Goal: Task Accomplishment & Management: Use online tool/utility

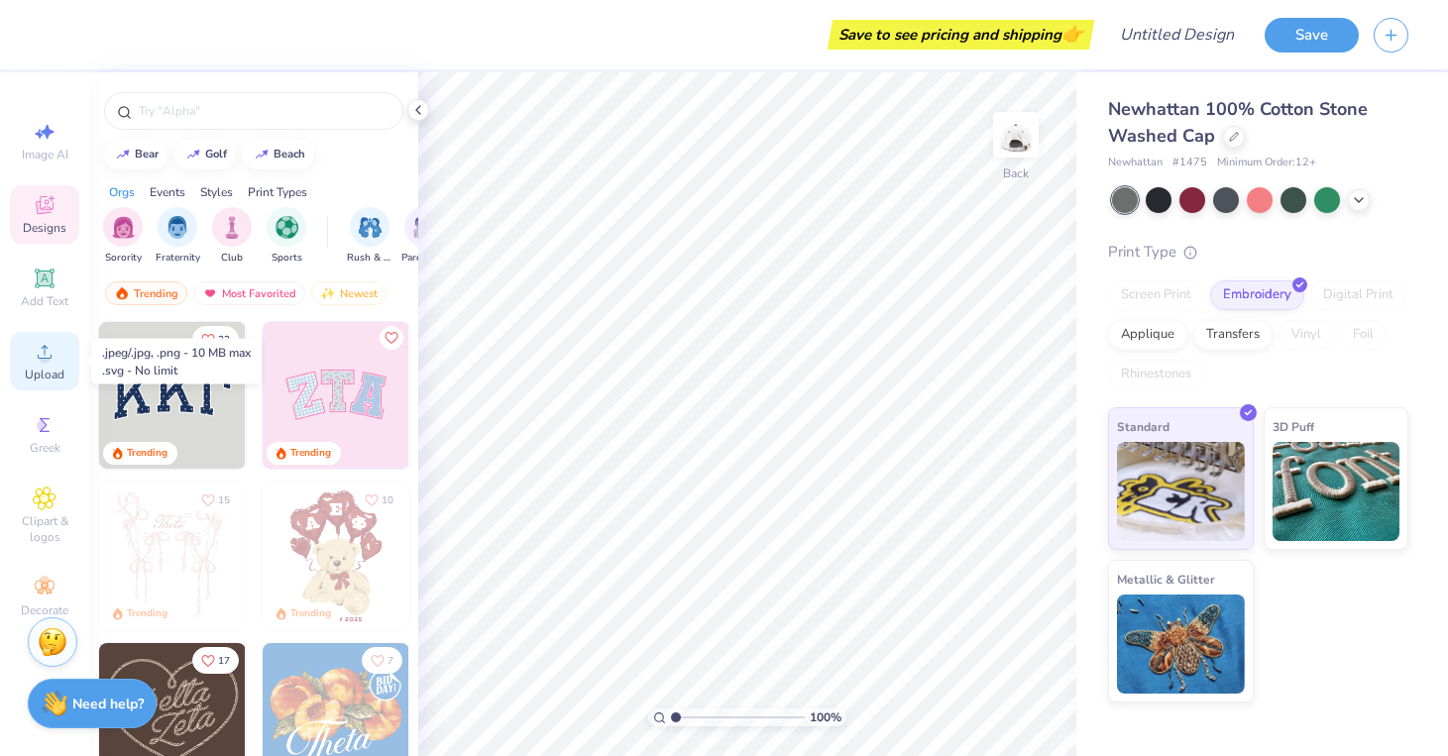
click at [28, 348] on div "Upload" at bounding box center [44, 361] width 69 height 58
click at [1020, 134] on img at bounding box center [1015, 134] width 79 height 79
click at [46, 360] on circle at bounding box center [44, 358] width 11 height 11
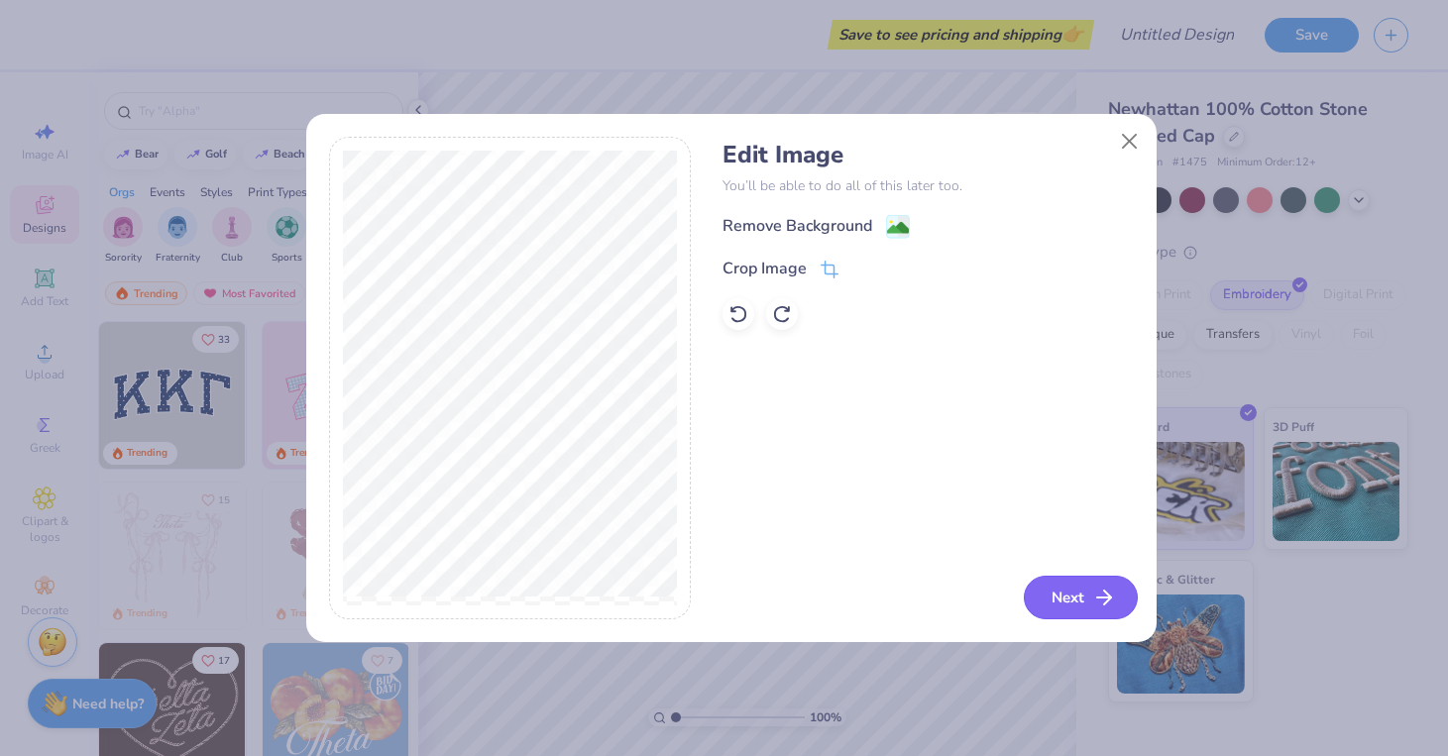
click at [1043, 599] on button "Next" at bounding box center [1081, 598] width 114 height 44
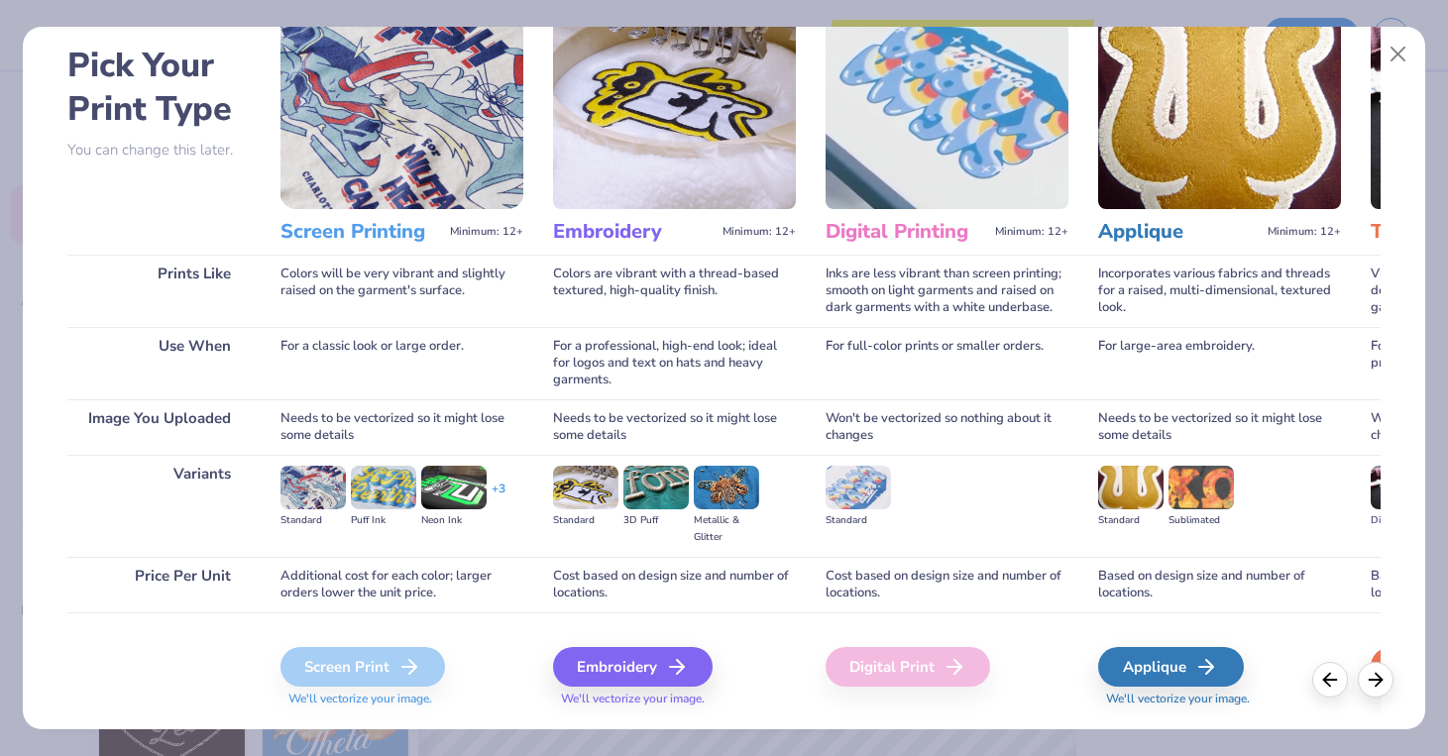
scroll to position [133, 0]
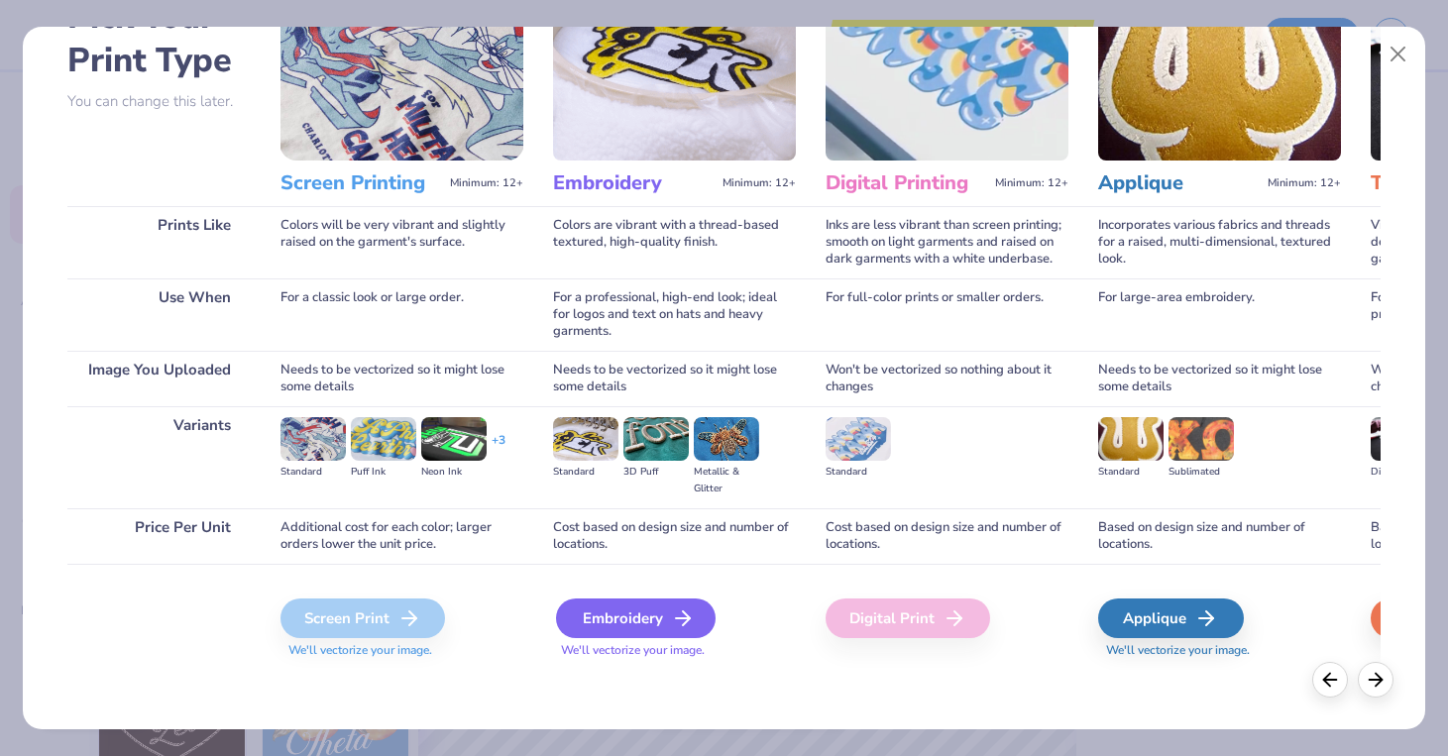
click at [653, 607] on div "Embroidery" at bounding box center [636, 619] width 160 height 40
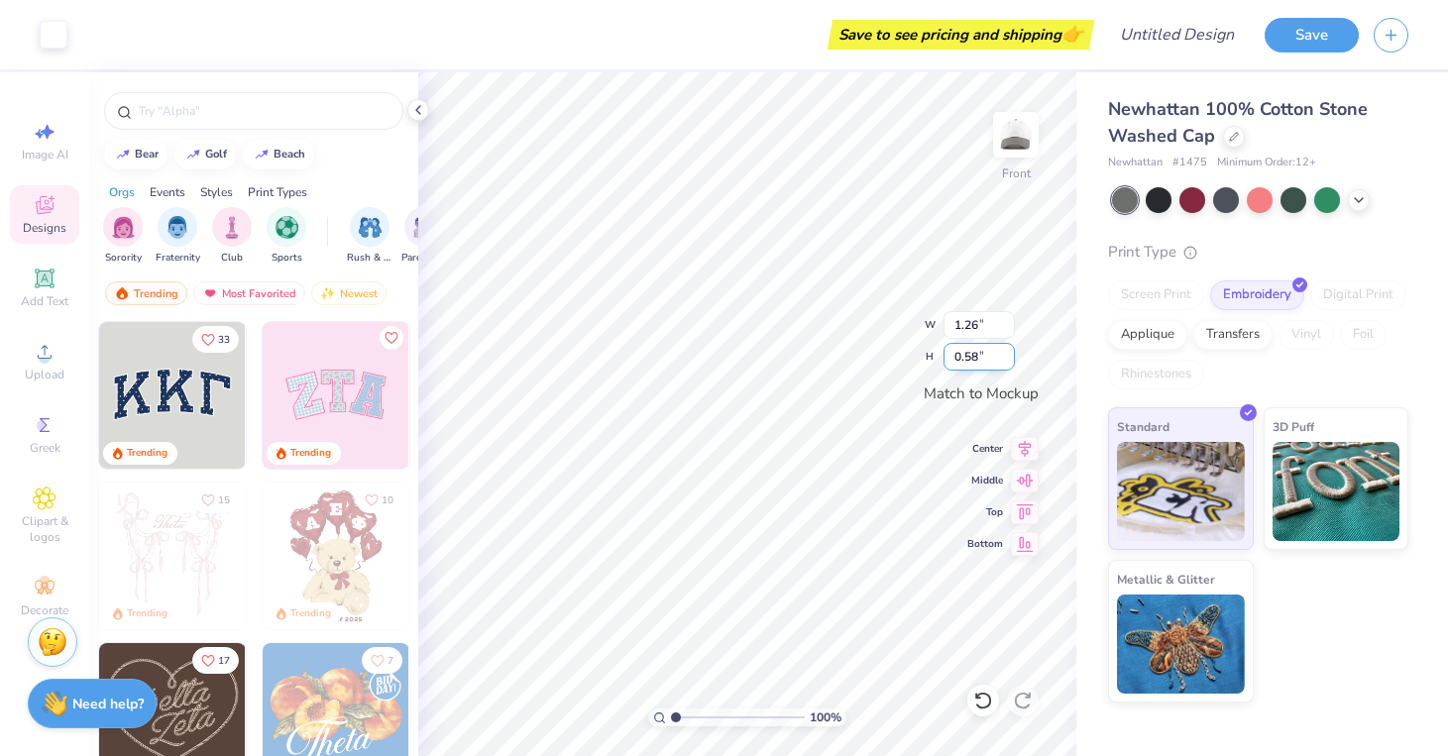
type input "1.26"
type input "0.58"
type input "1.66"
type input "0.76"
click at [1319, 653] on div "Standard 3D Puff Metallic & Glitter" at bounding box center [1258, 554] width 300 height 295
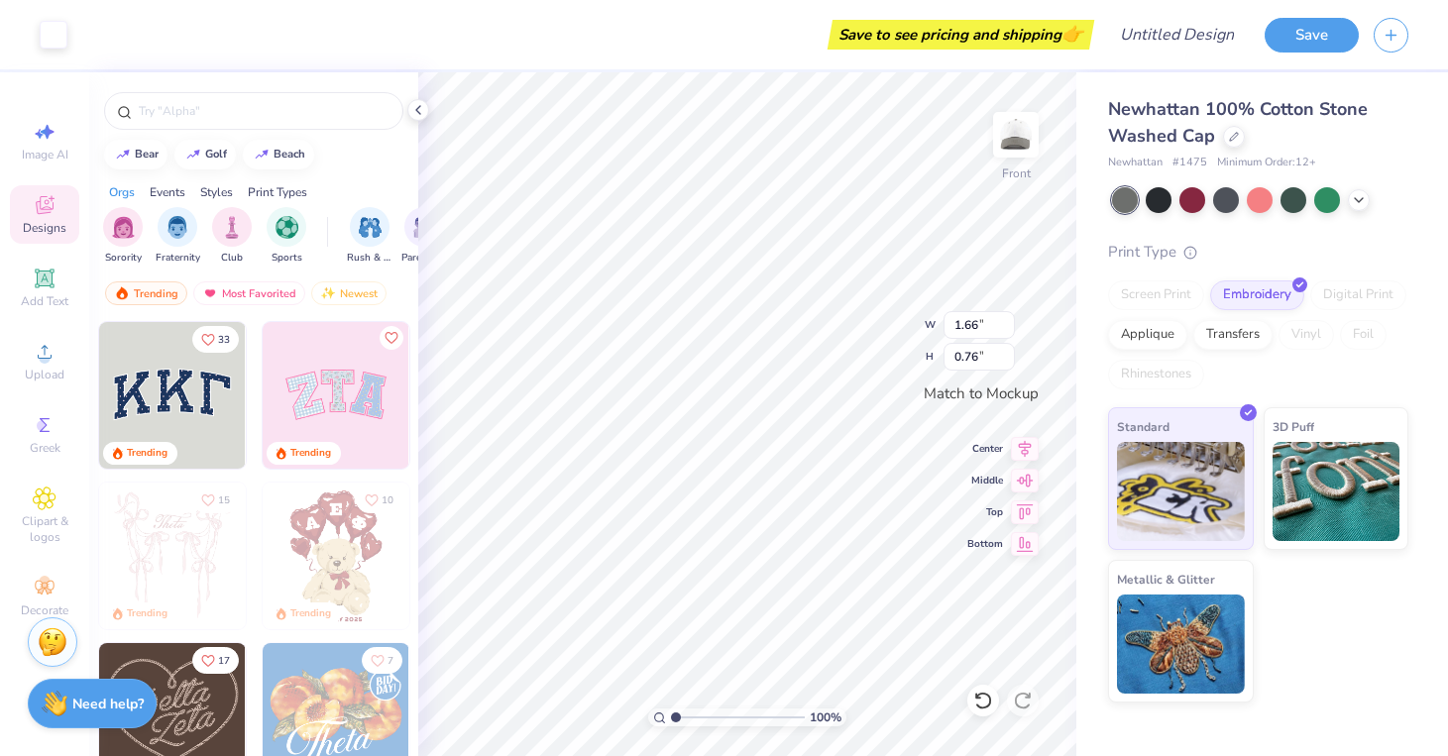
click at [1319, 653] on div "Standard 3D Puff Metallic & Glitter" at bounding box center [1258, 554] width 300 height 295
click at [1027, 137] on img at bounding box center [1015, 134] width 79 height 79
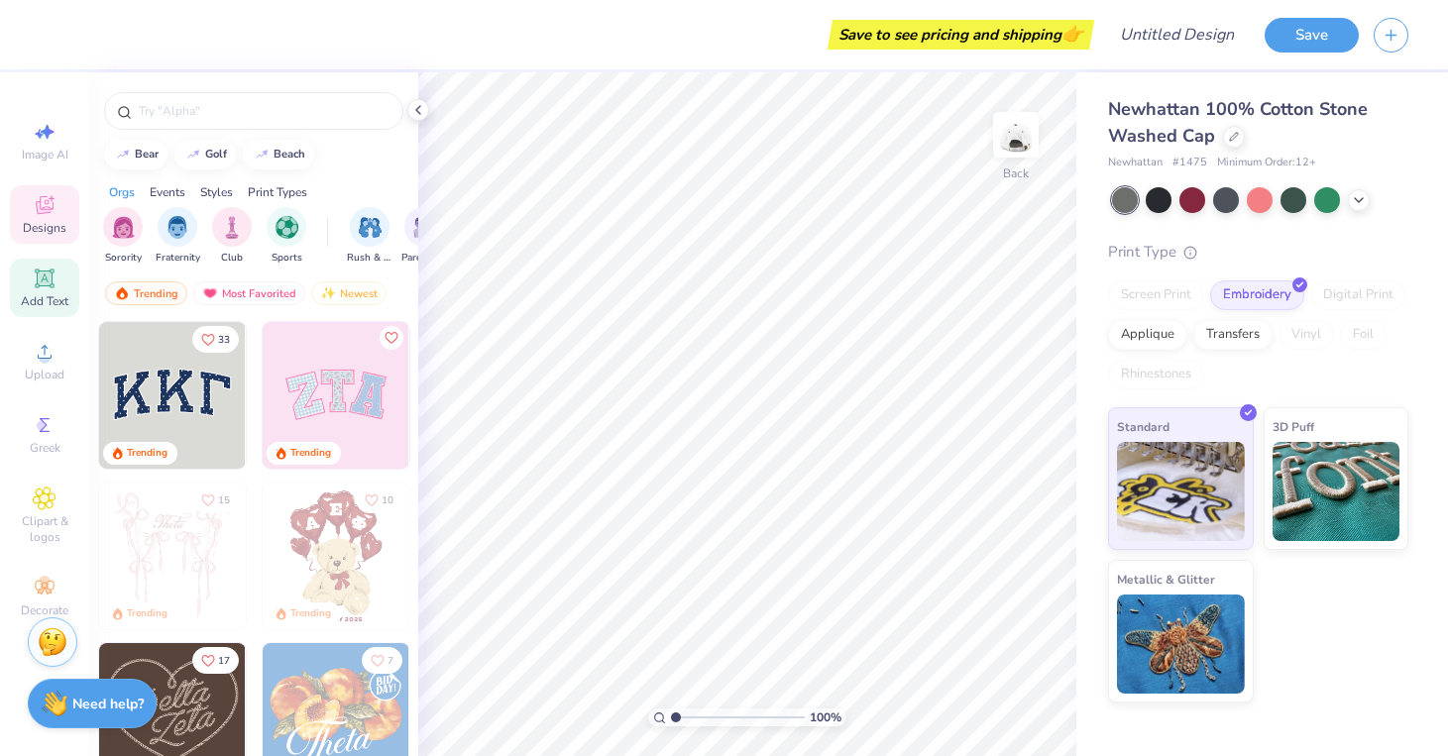
click at [25, 280] on div "Add Text" at bounding box center [44, 288] width 69 height 58
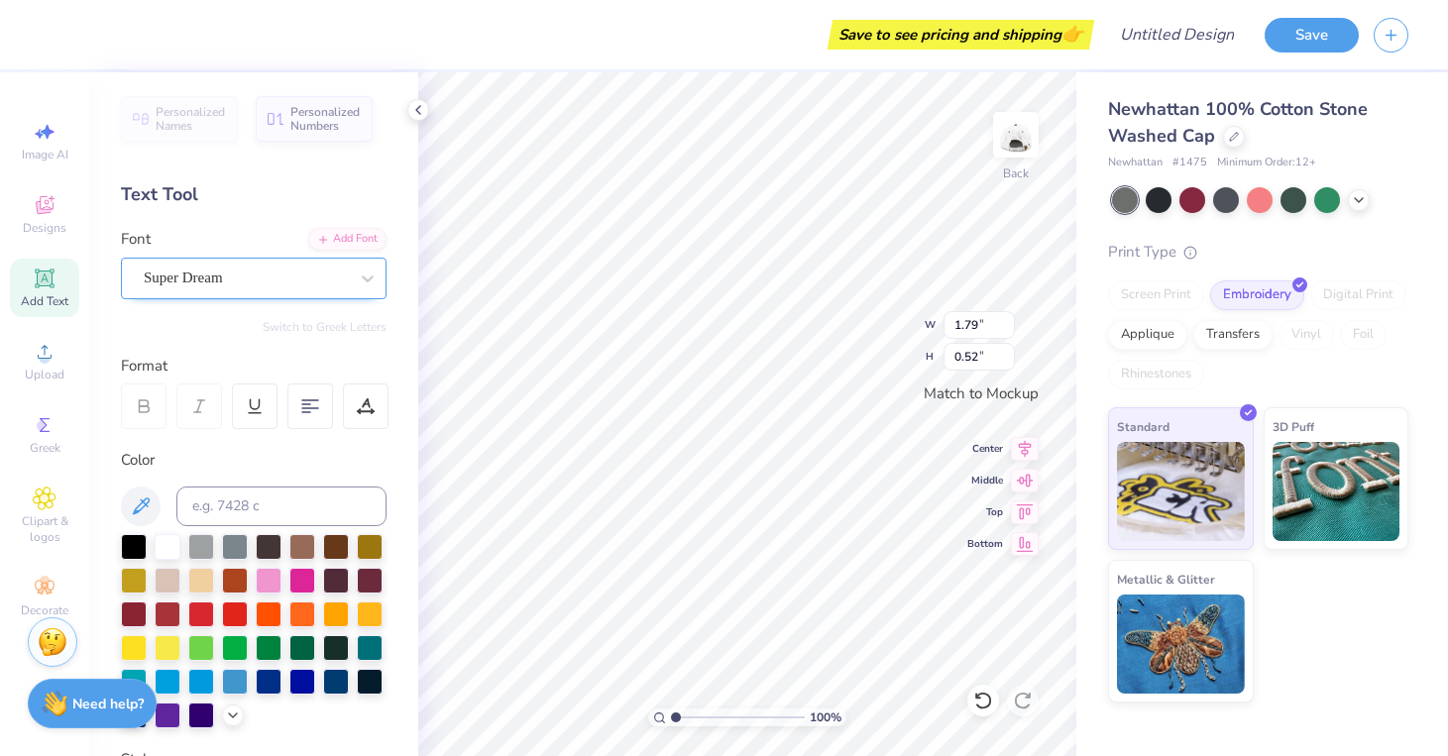
click at [304, 287] on div "Super Dream" at bounding box center [246, 278] width 208 height 31
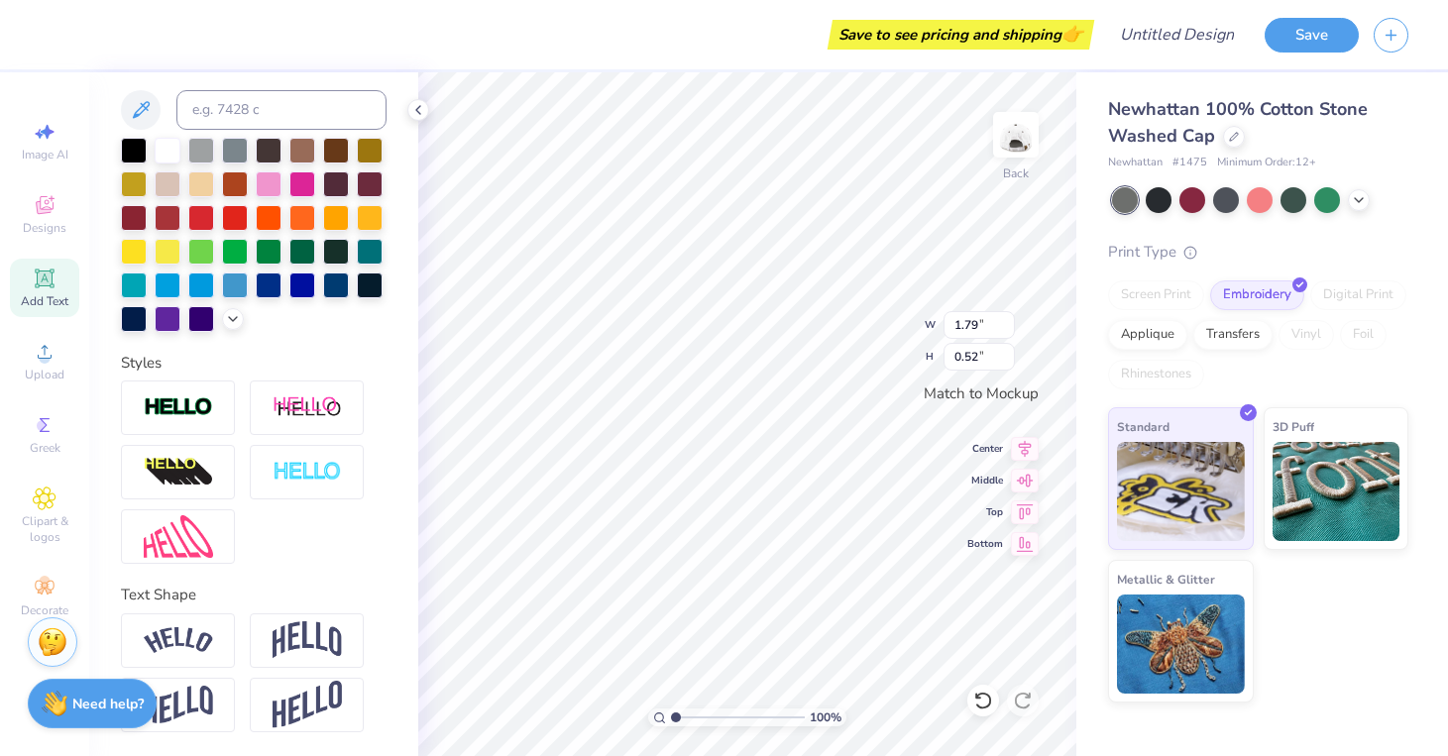
scroll to position [0, 0]
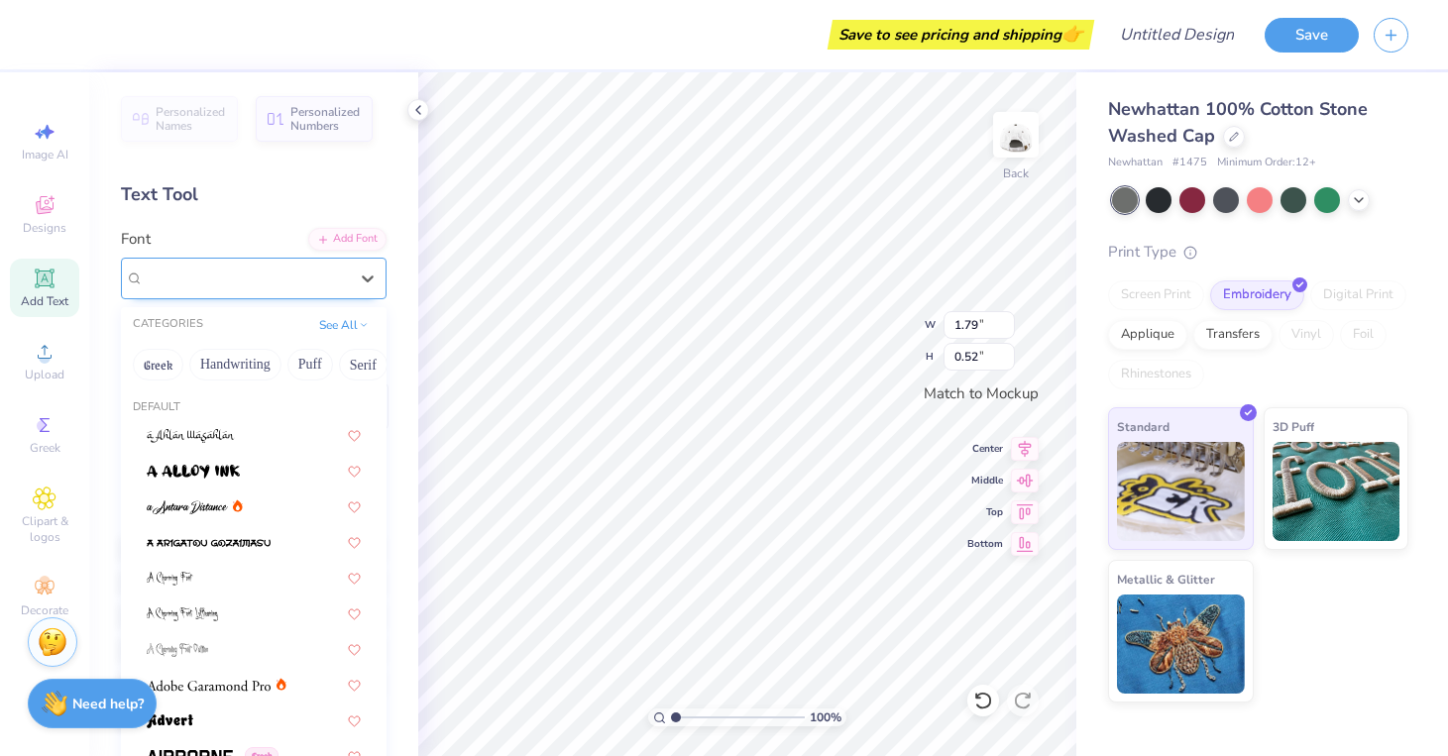
click at [295, 274] on div "Super Dream" at bounding box center [246, 278] width 204 height 23
click at [251, 362] on button "Handwriting" at bounding box center [235, 365] width 92 height 32
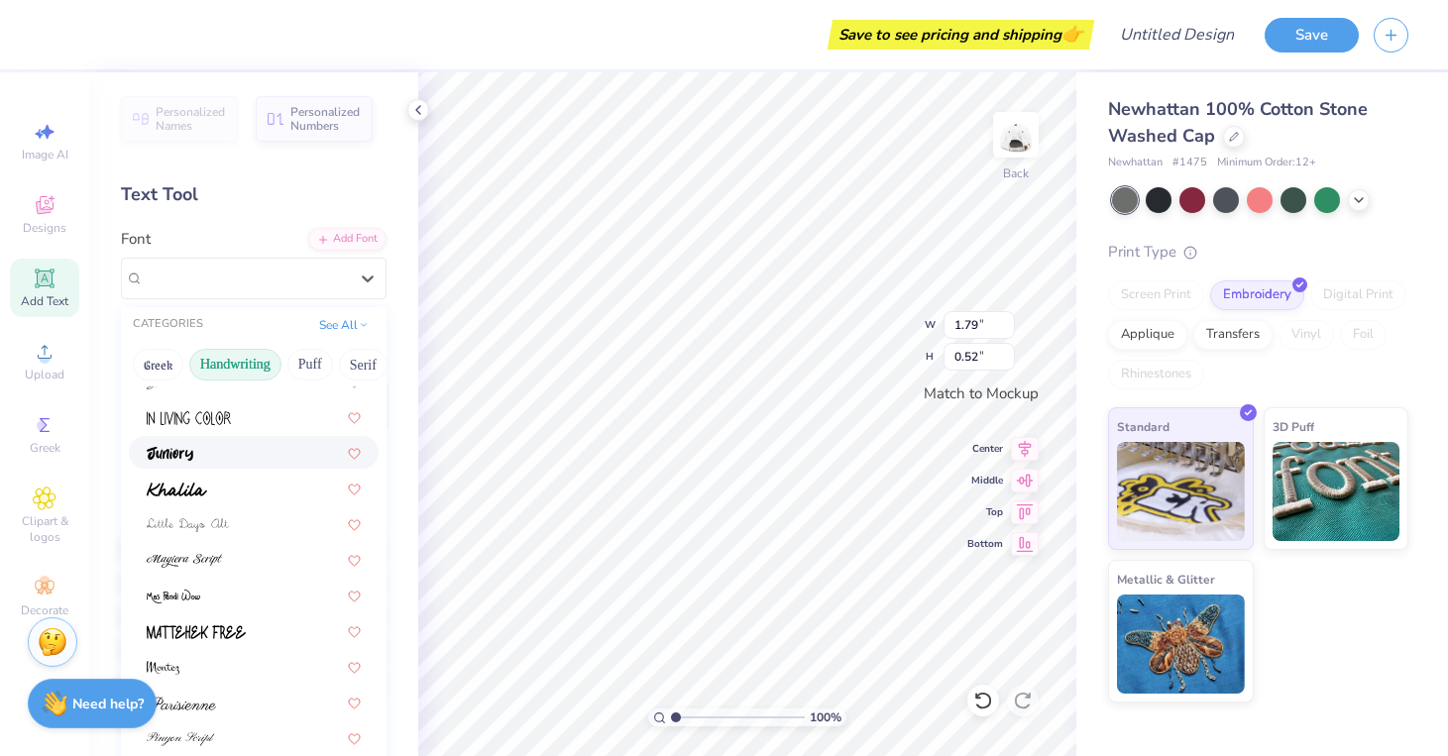
scroll to position [306, 0]
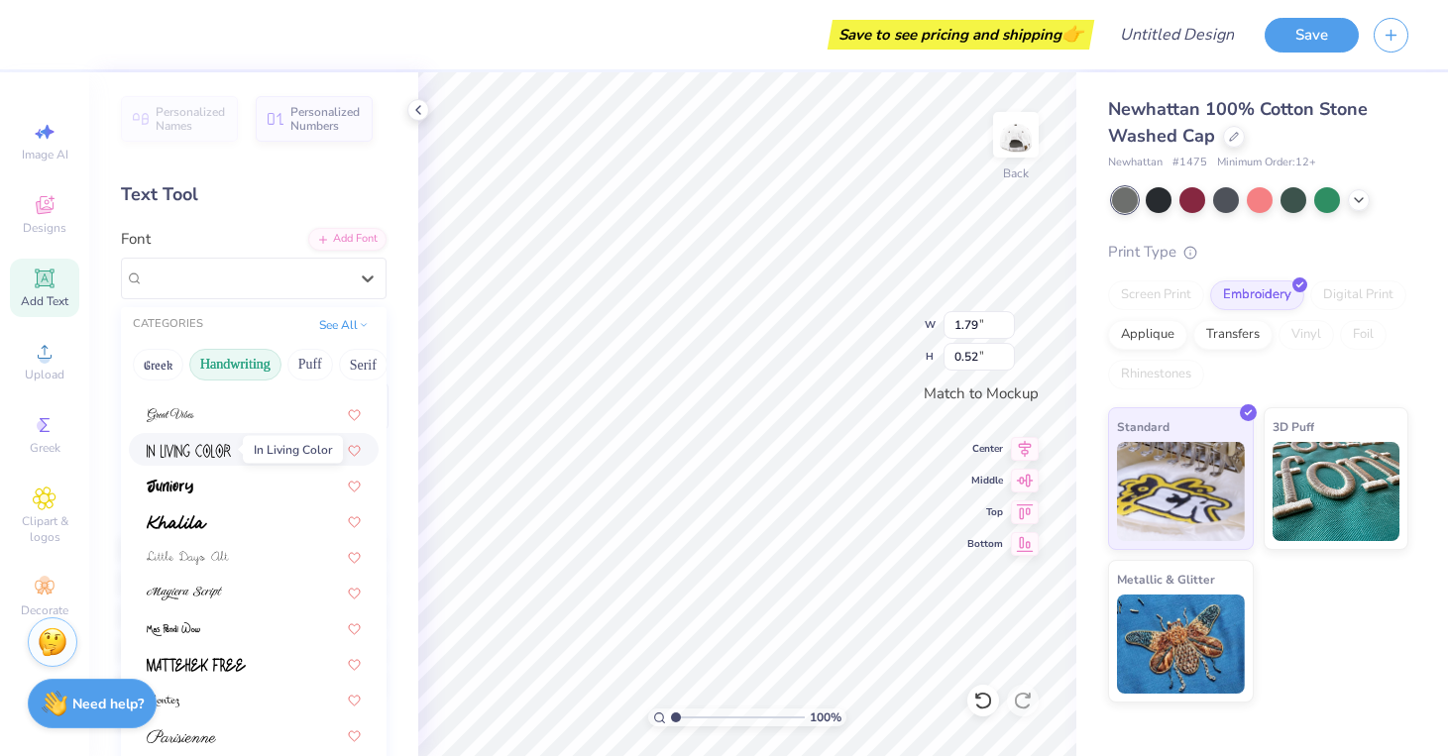
click at [214, 448] on img at bounding box center [189, 451] width 84 height 14
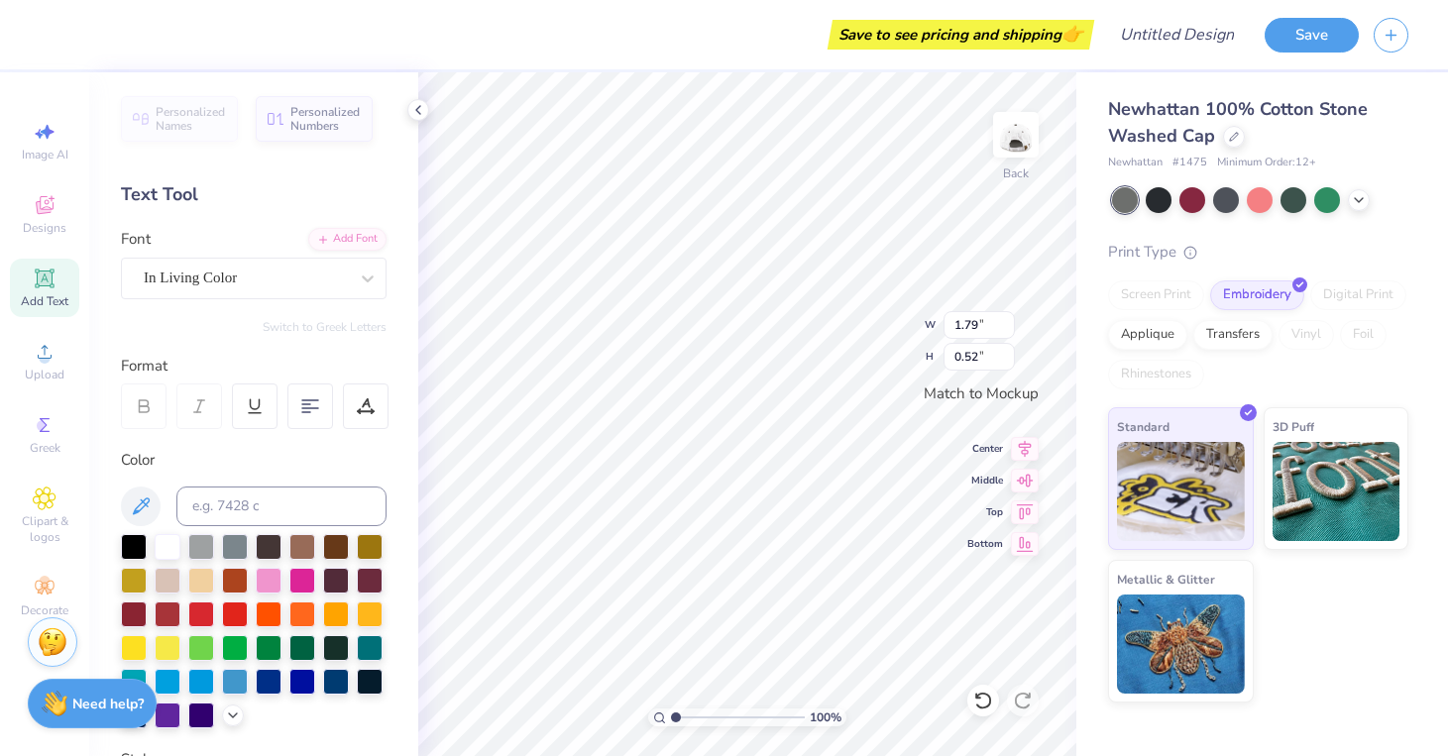
type input "0.96"
type input "0.50"
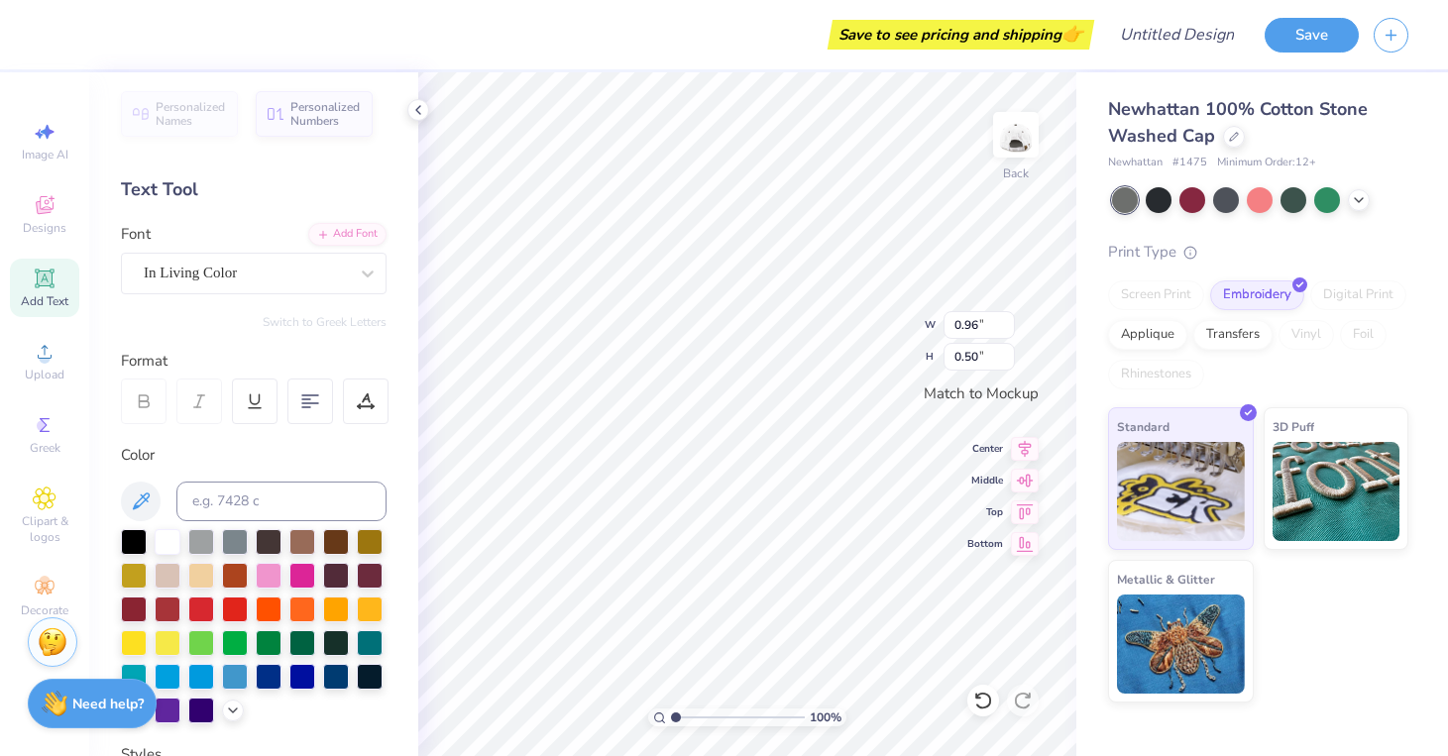
scroll to position [8, 0]
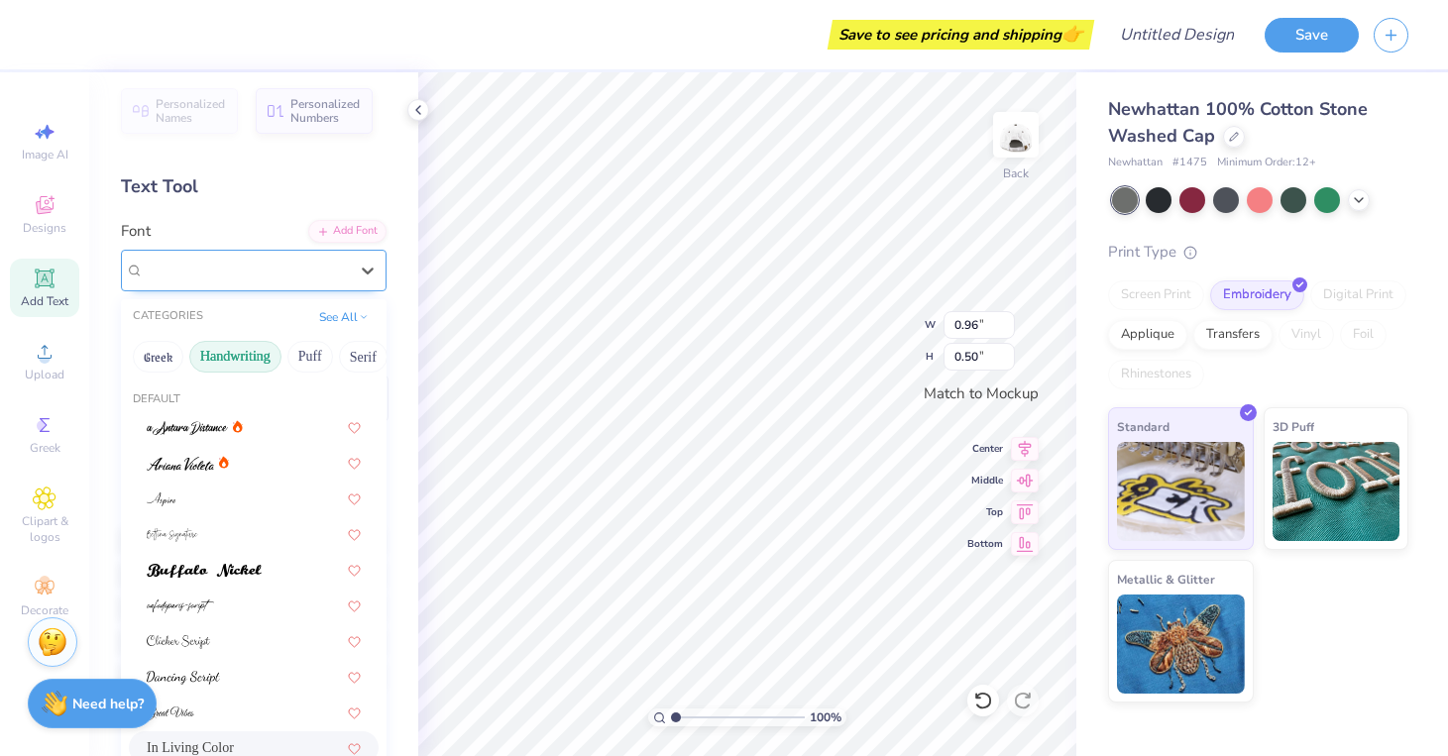
click at [209, 267] on div "In Living Color" at bounding box center [246, 270] width 208 height 31
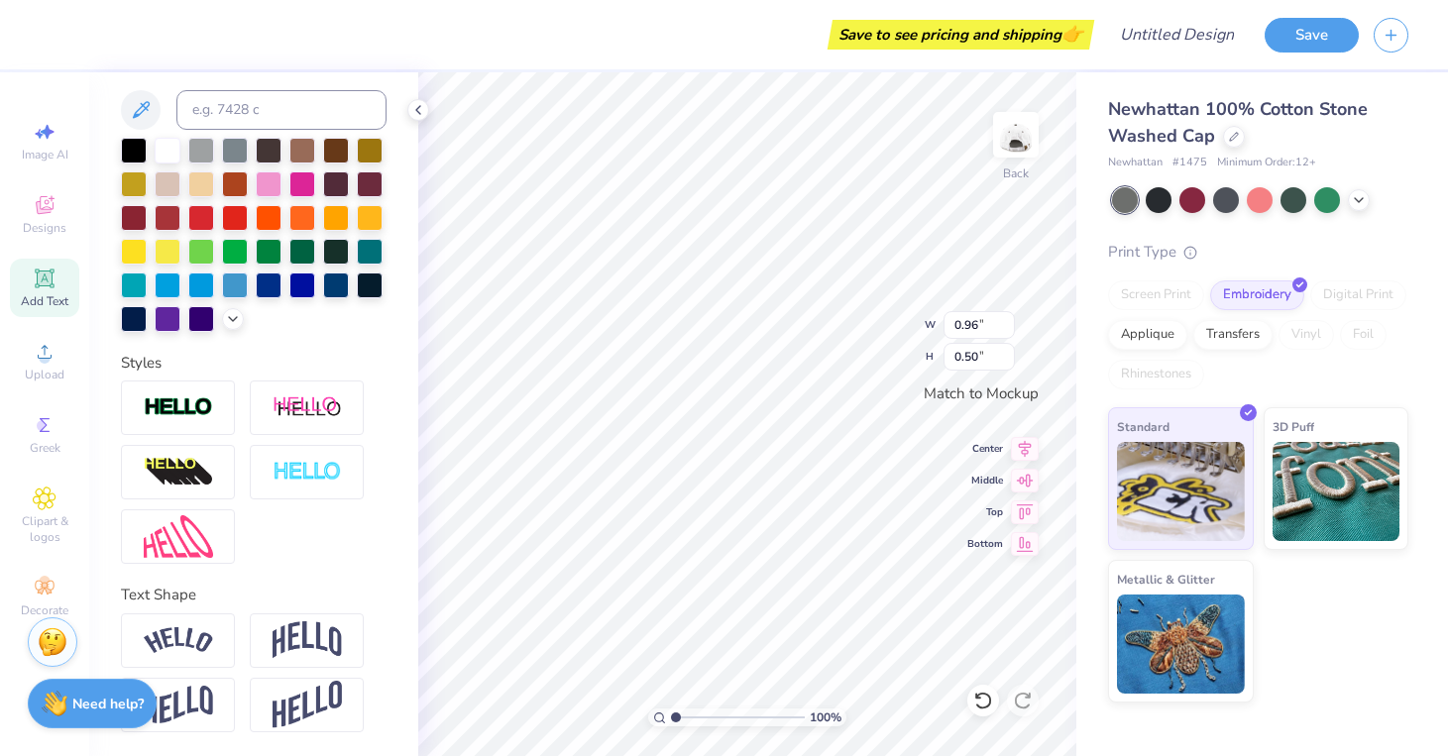
scroll to position [16, 2]
click at [289, 257] on div at bounding box center [302, 250] width 26 height 26
click at [264, 136] on div at bounding box center [269, 149] width 26 height 26
type textarea "s"
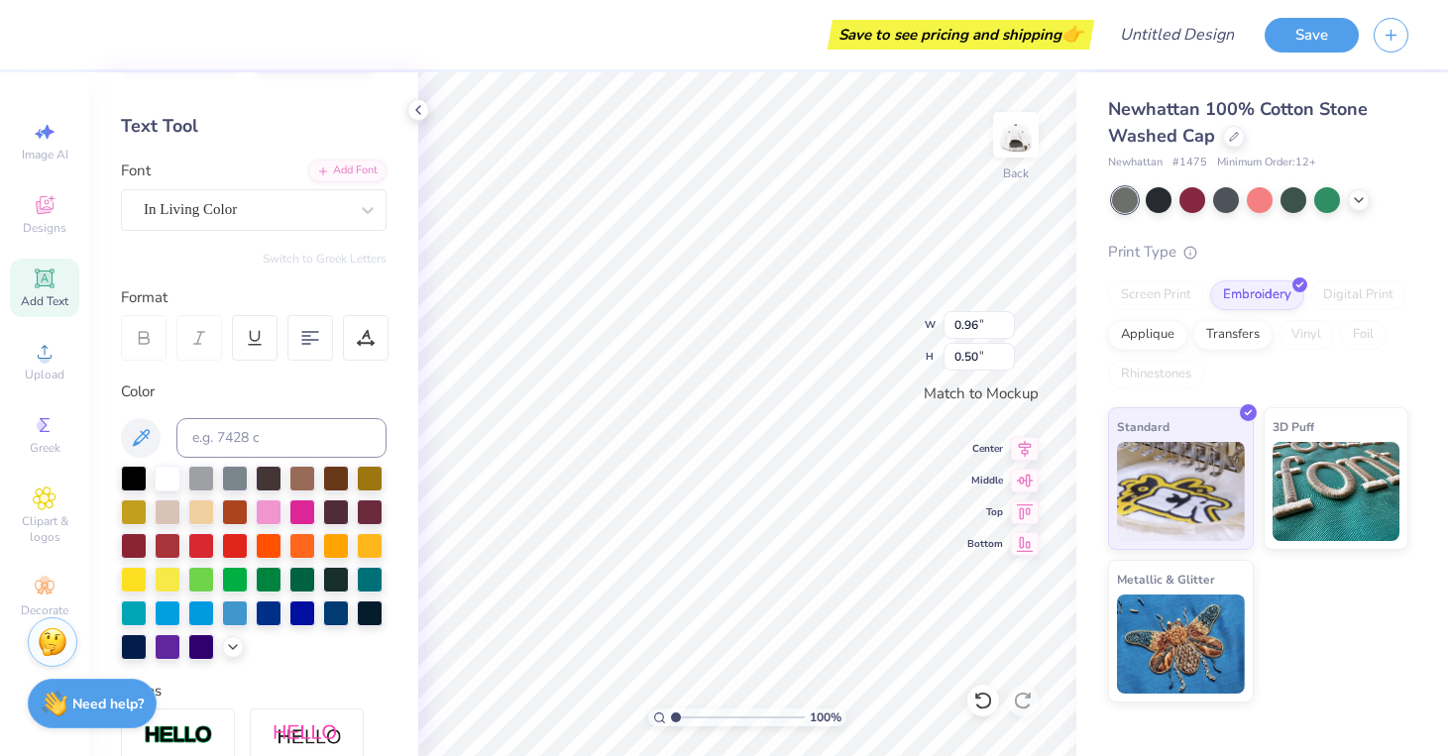
scroll to position [65, 0]
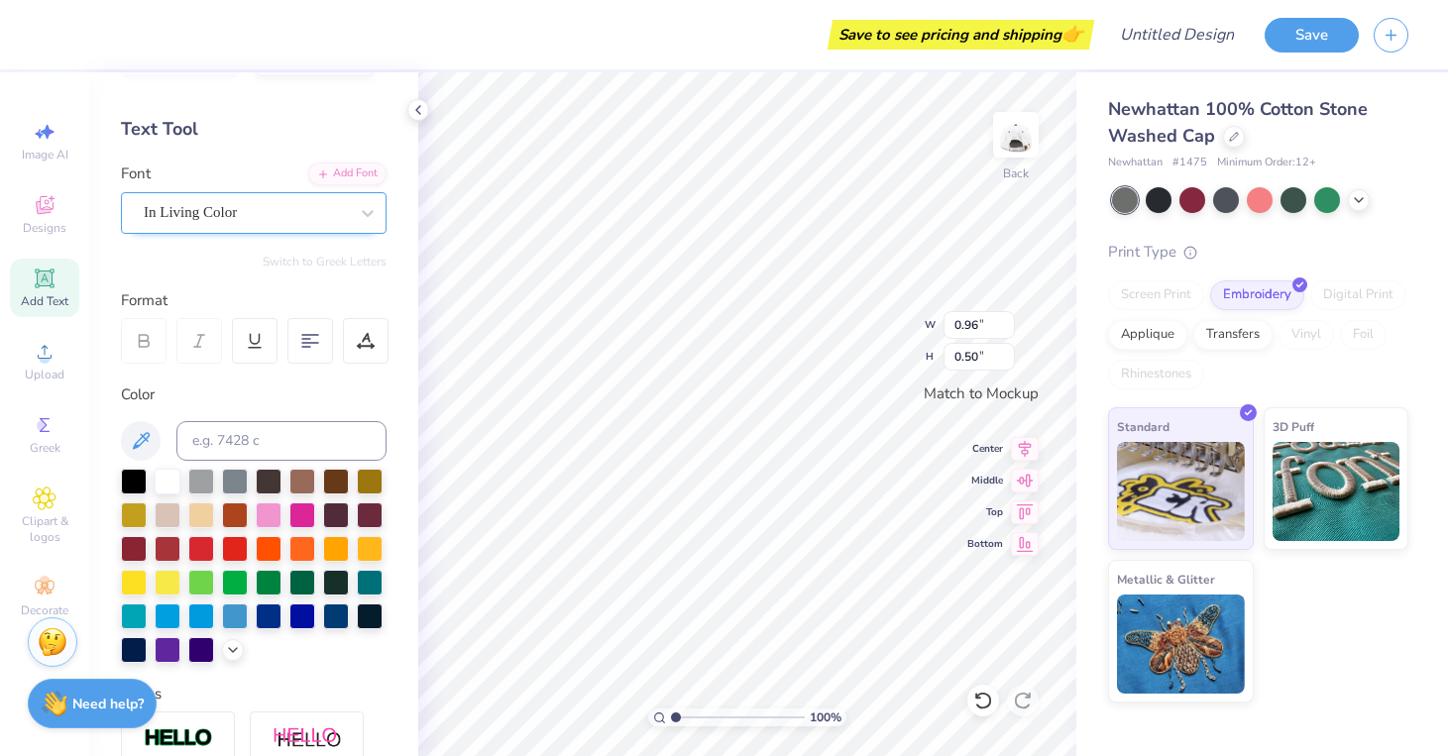
click at [298, 208] on div "In Living Color" at bounding box center [246, 212] width 208 height 31
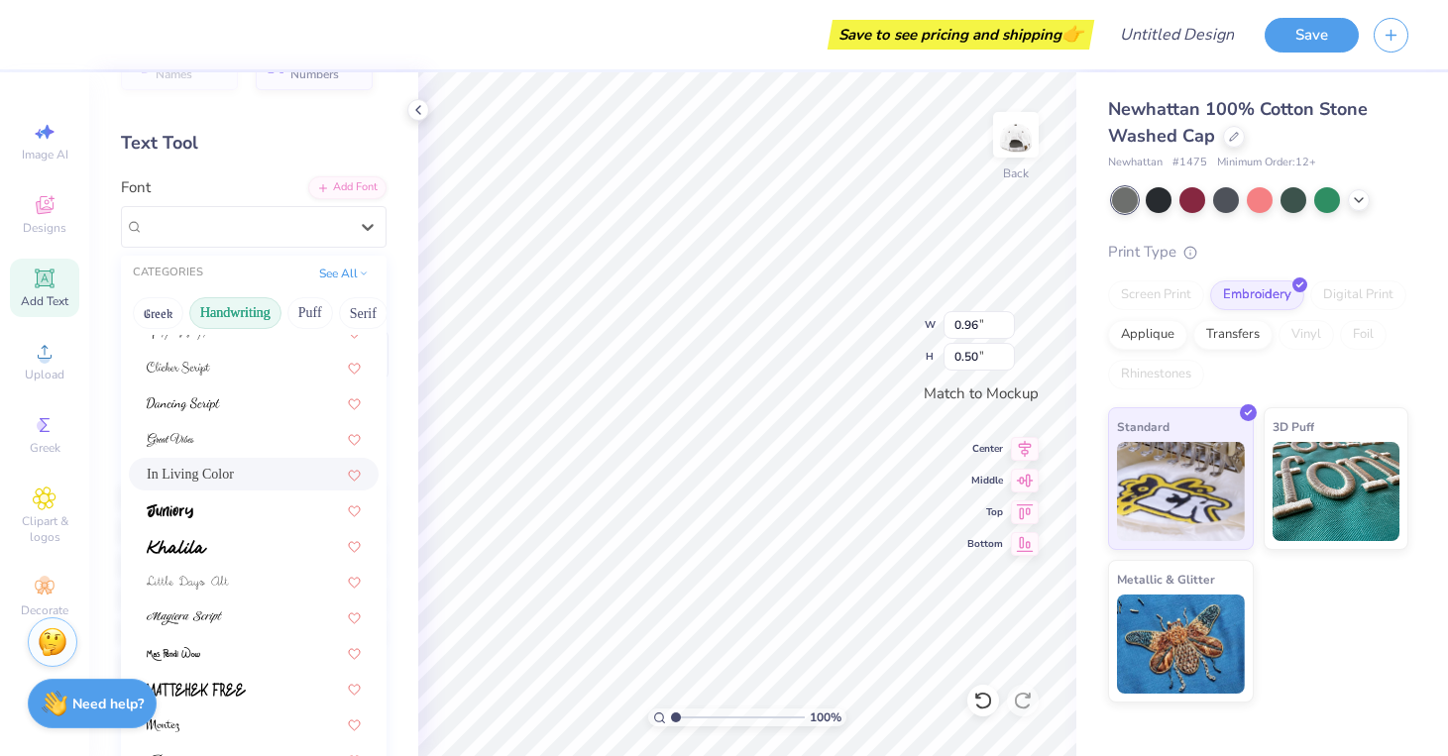
scroll to position [233, 0]
click at [224, 536] on div at bounding box center [254, 542] width 214 height 21
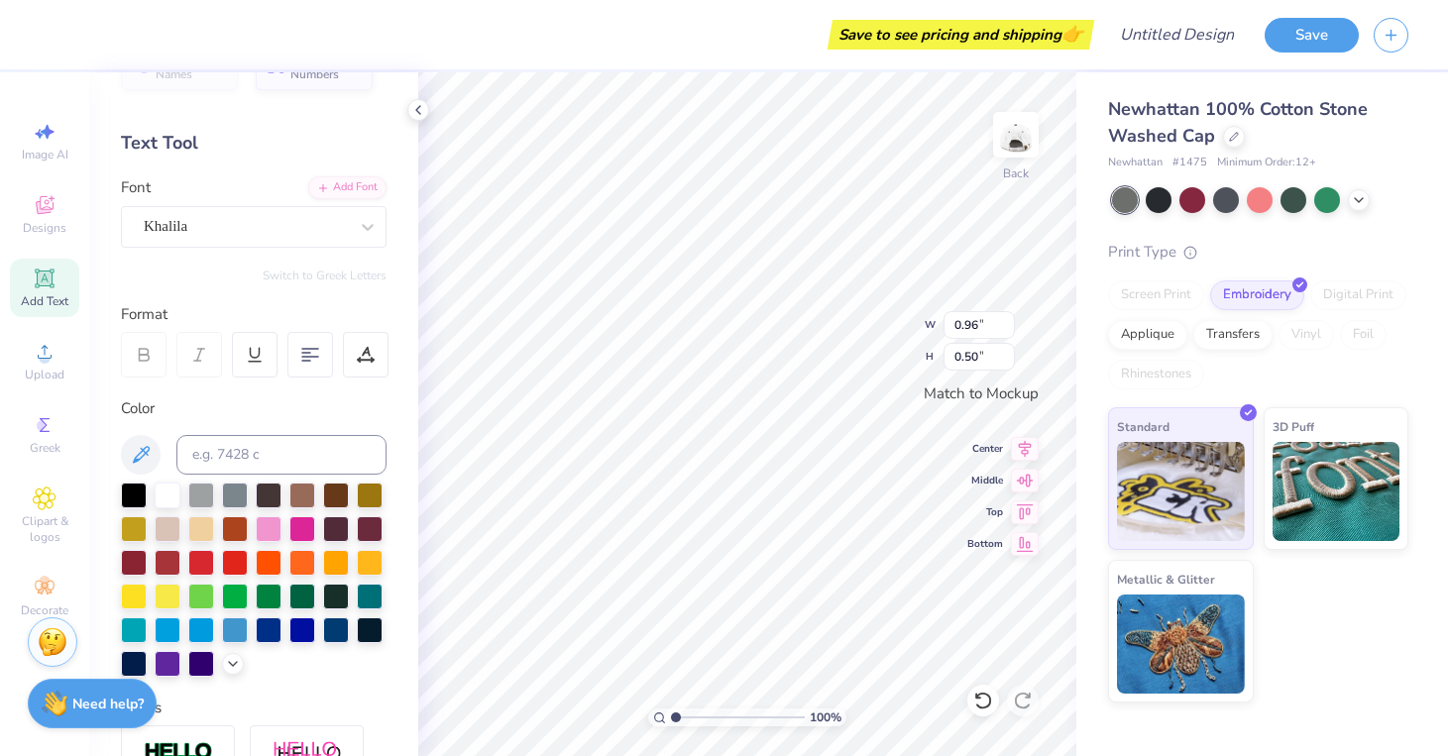
type textarea "s"
click at [307, 224] on div "Khalila" at bounding box center [246, 226] width 208 height 31
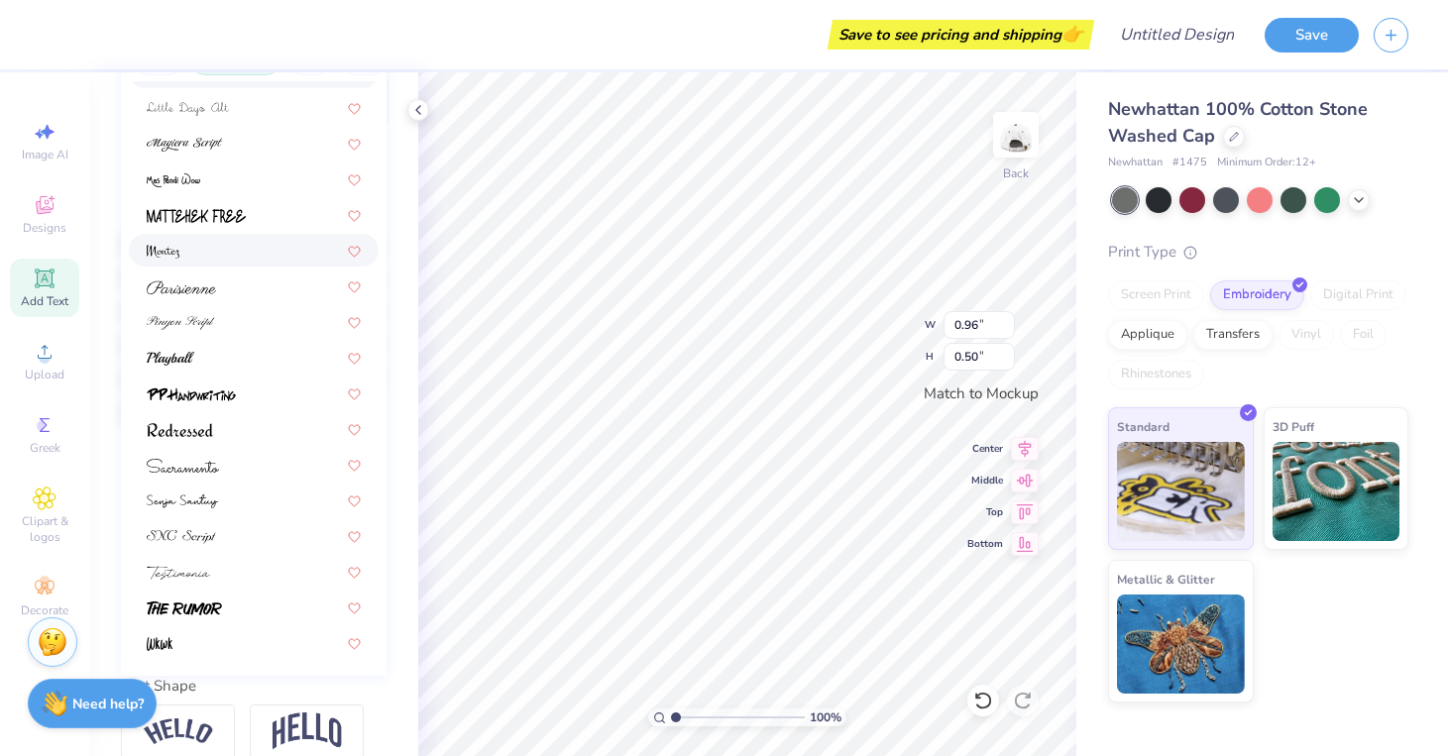
scroll to position [305, 0]
click at [209, 500] on img at bounding box center [182, 501] width 71 height 14
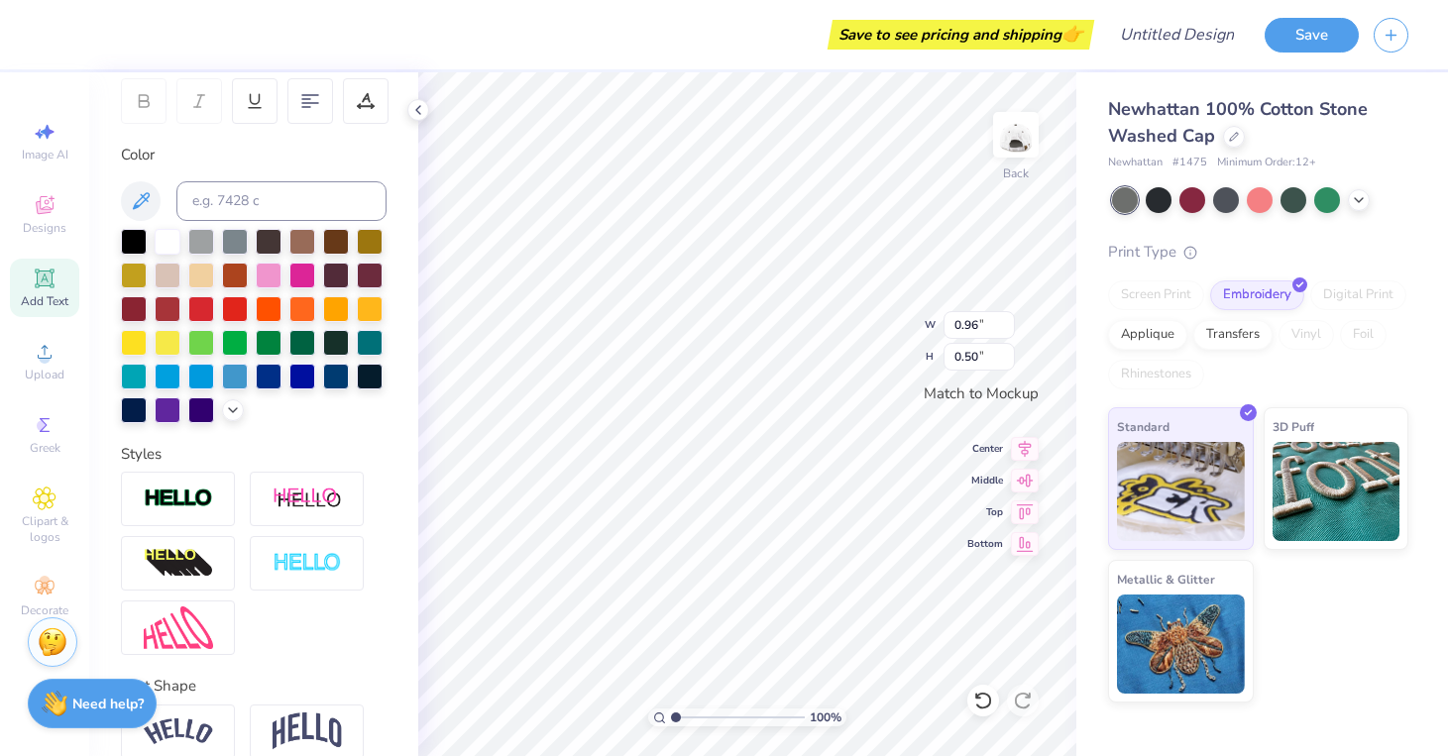
scroll to position [16, 2]
type textarea "s"
type textarea "train flow glow"
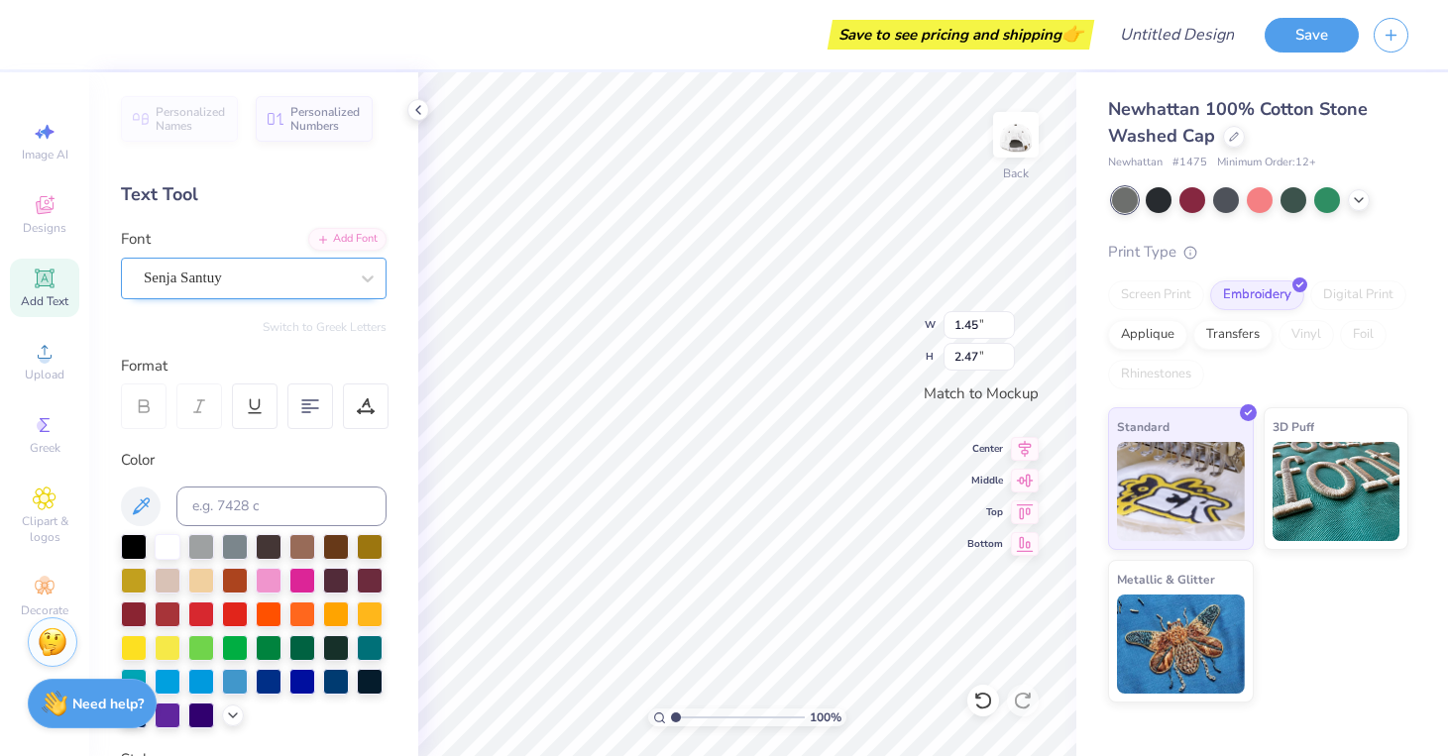
click at [221, 280] on div "Senja Santuy" at bounding box center [246, 278] width 208 height 31
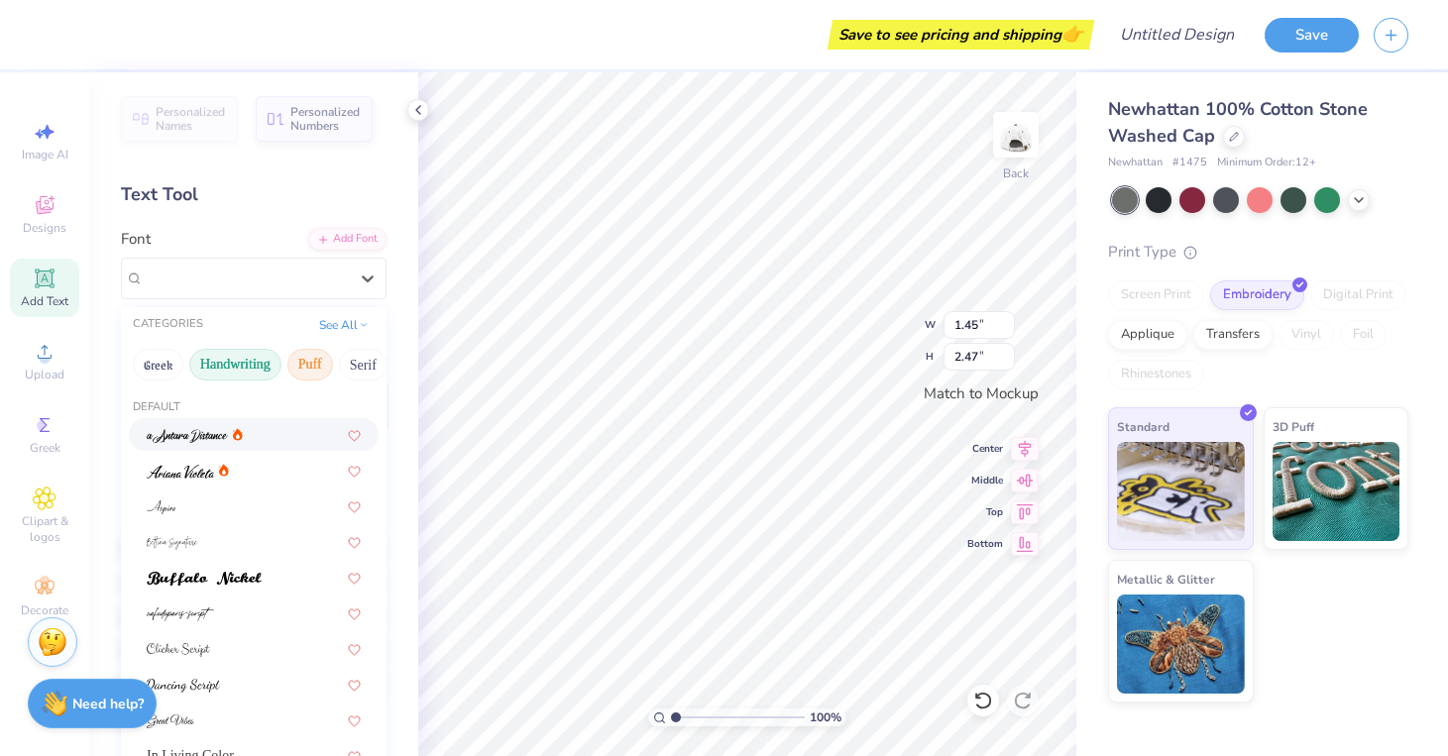
click at [299, 368] on button "Puff" at bounding box center [310, 365] width 46 height 32
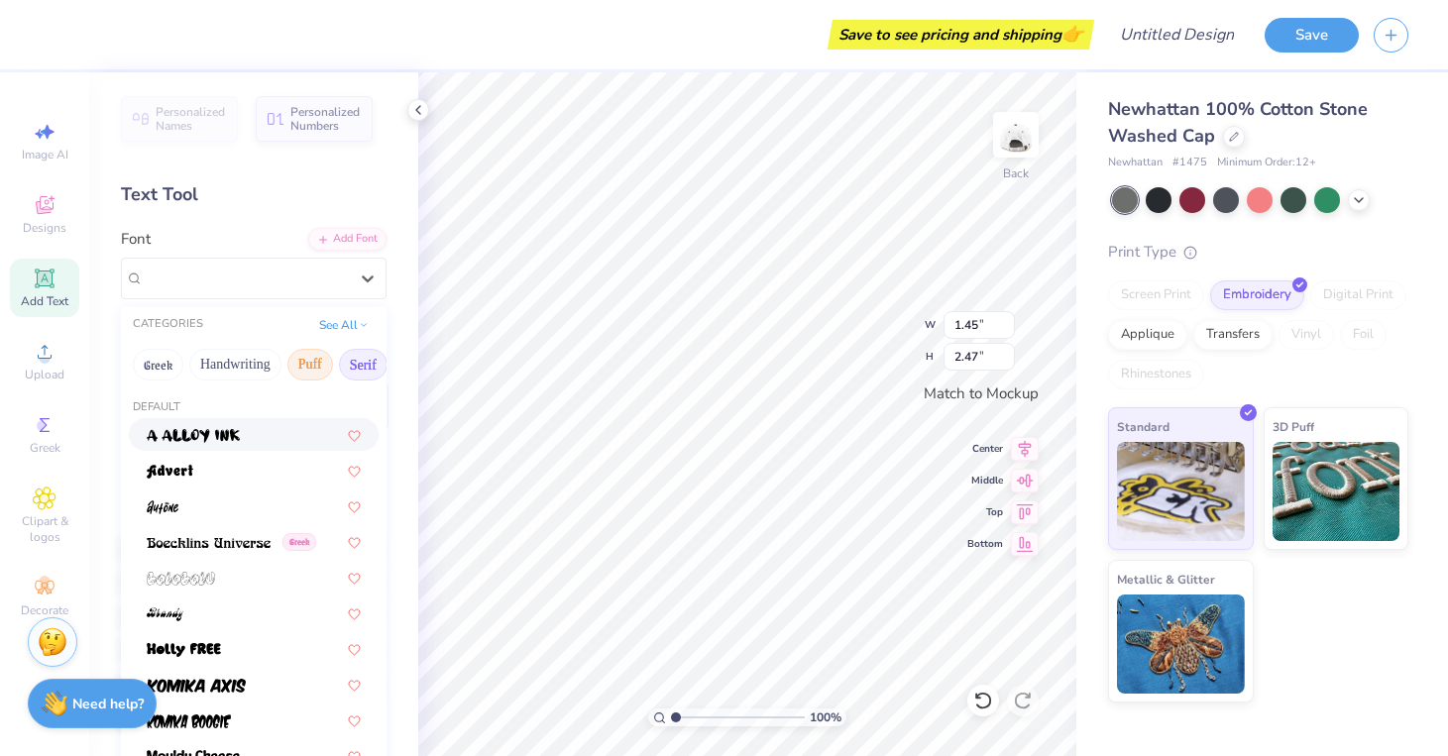
click at [352, 364] on button "Serif" at bounding box center [363, 365] width 49 height 32
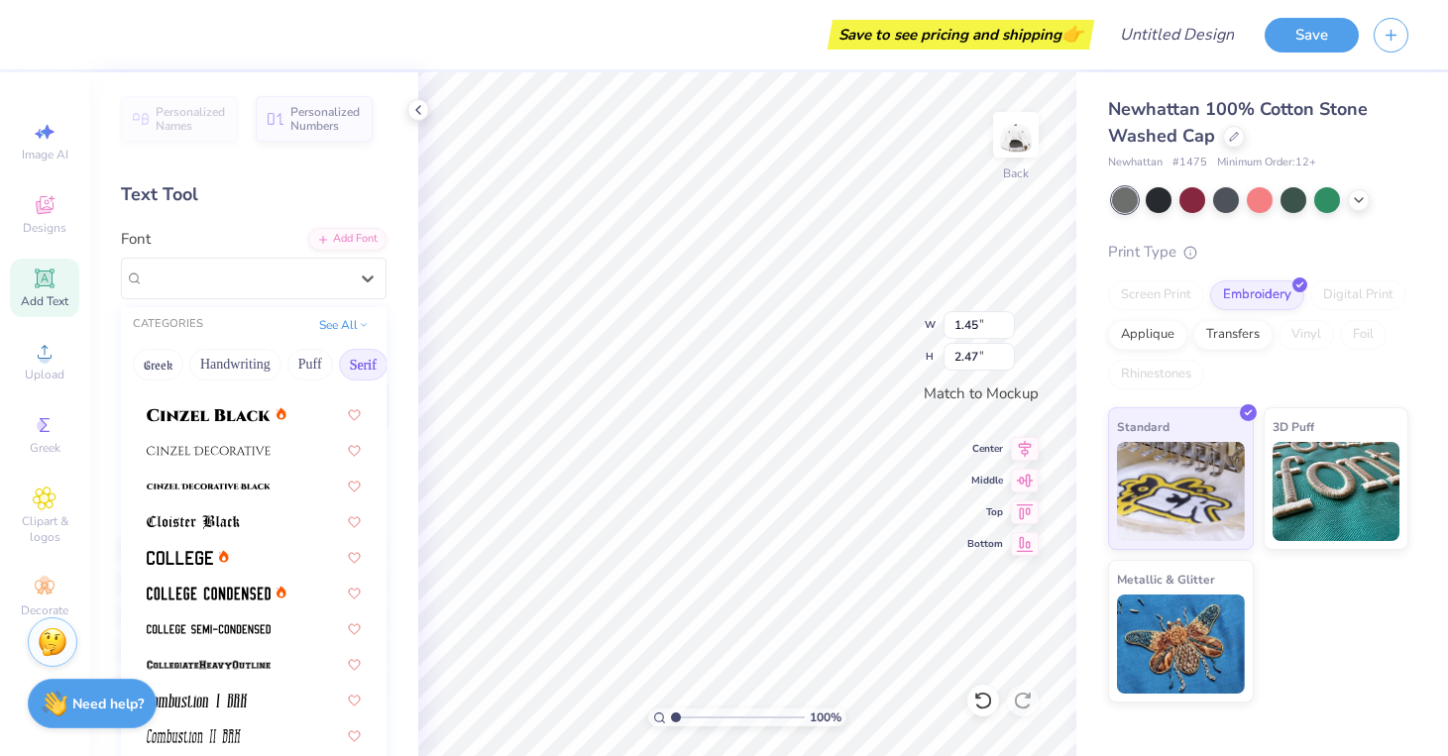
scroll to position [419, 0]
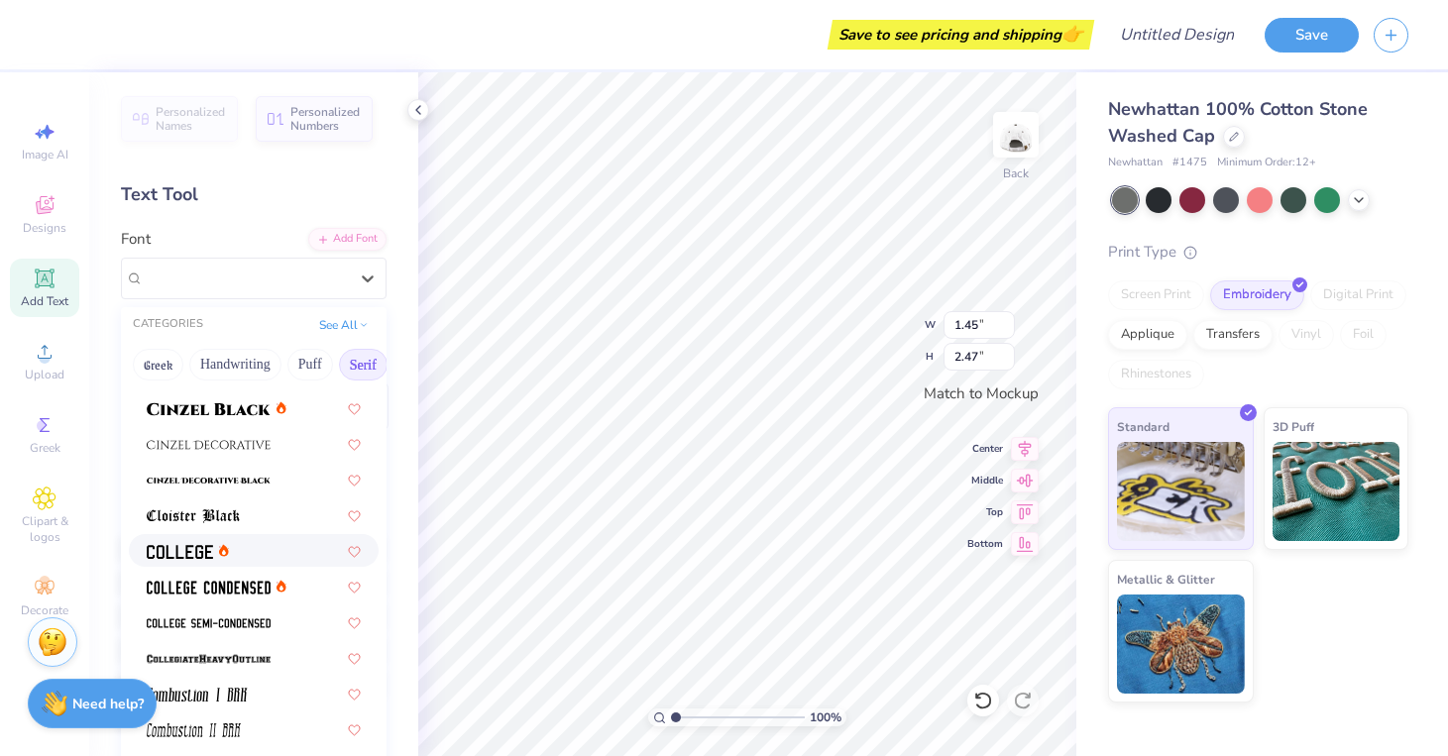
click at [186, 553] on img at bounding box center [180, 552] width 66 height 14
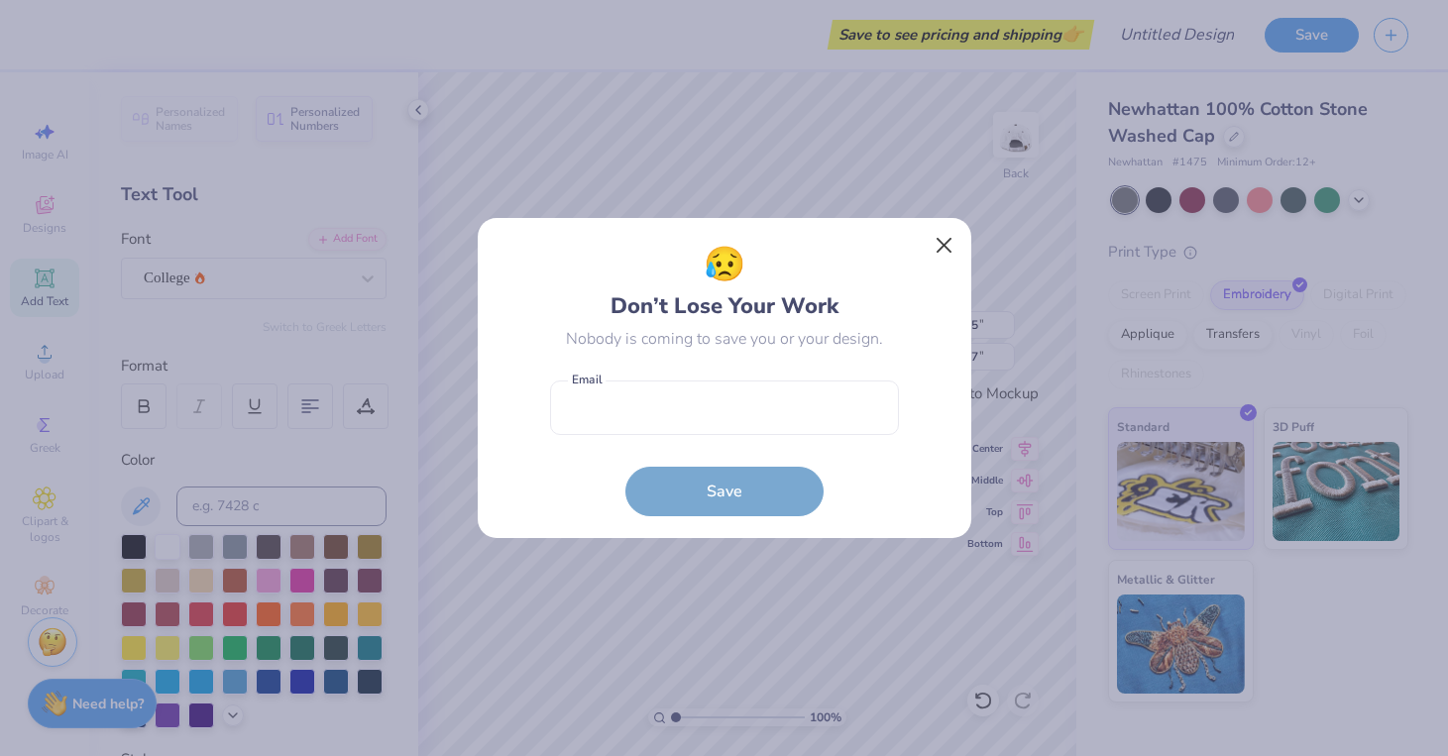
click at [942, 247] on button "Close" at bounding box center [944, 246] width 38 height 38
type input "1.59"
type input "2.28"
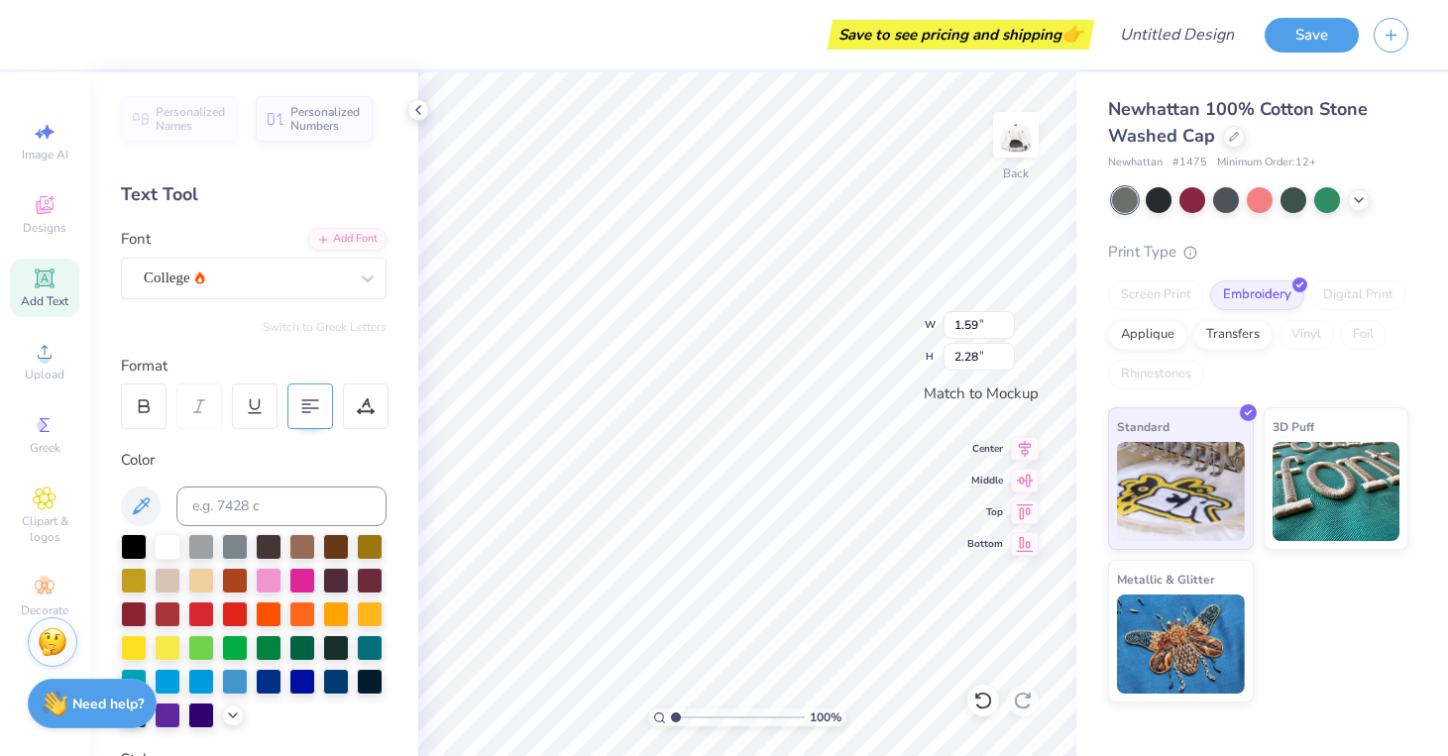
type input "1.15"
type input "1.66"
click at [40, 520] on span "Clipart & logos" at bounding box center [44, 529] width 69 height 32
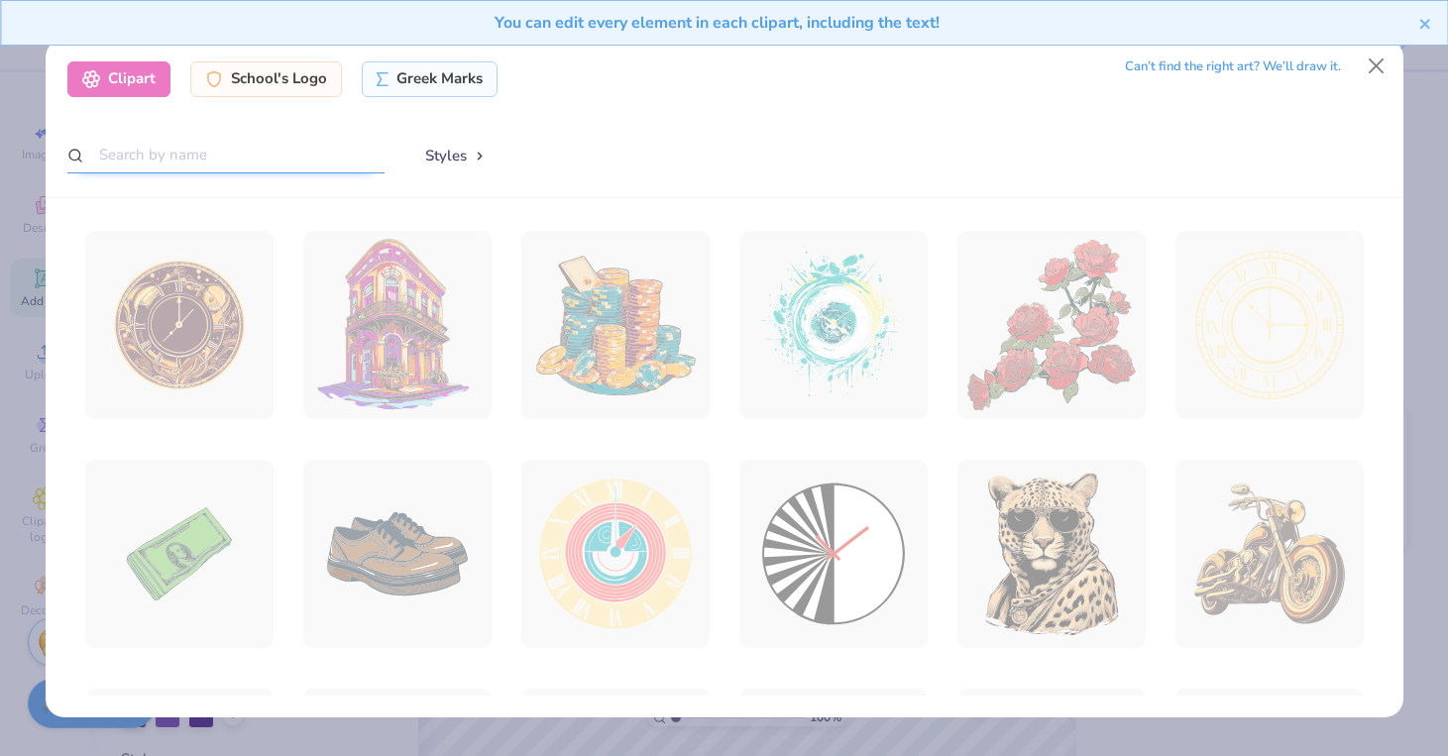
click at [165, 154] on input "text" at bounding box center [225, 155] width 317 height 37
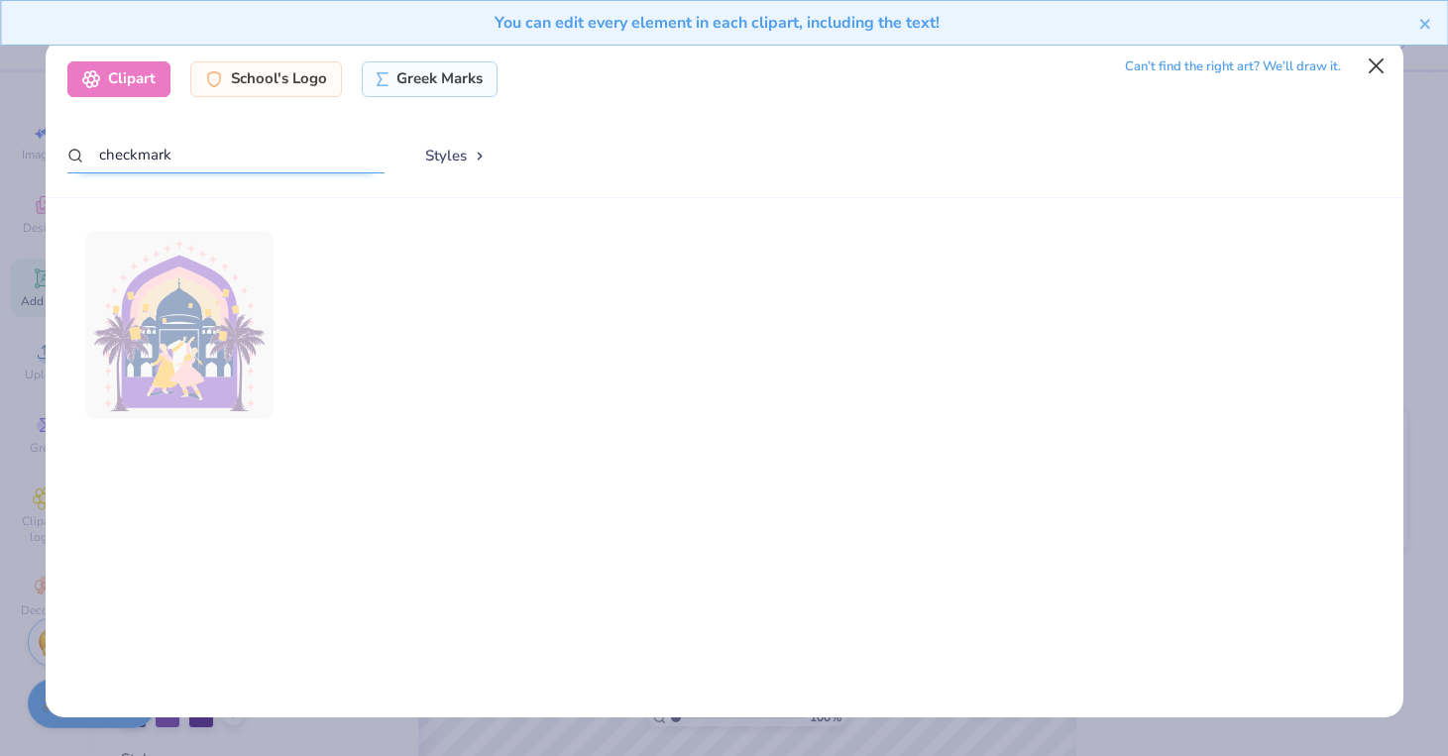
type input "checkmark"
click at [1373, 64] on button "Close" at bounding box center [1376, 67] width 38 height 38
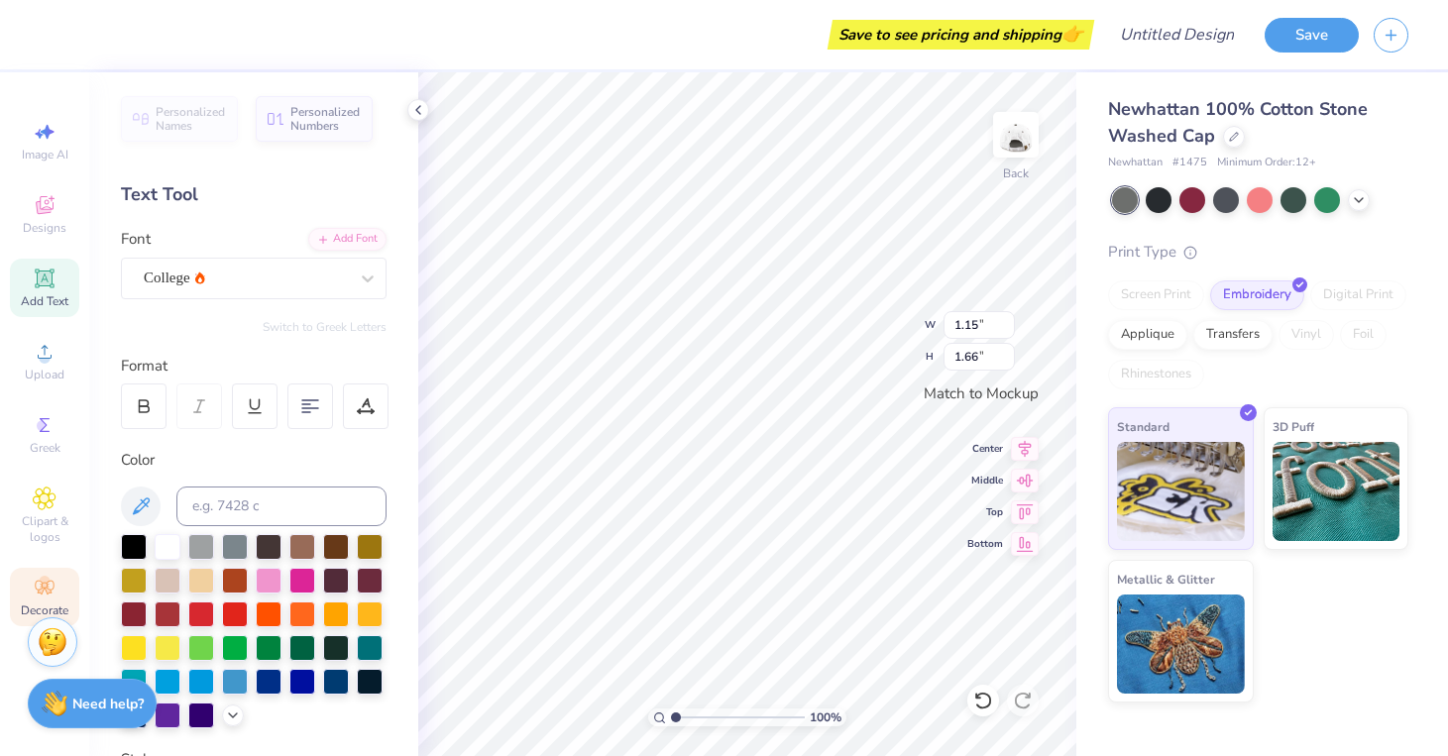
click at [29, 601] on div "Decorate" at bounding box center [44, 597] width 69 height 58
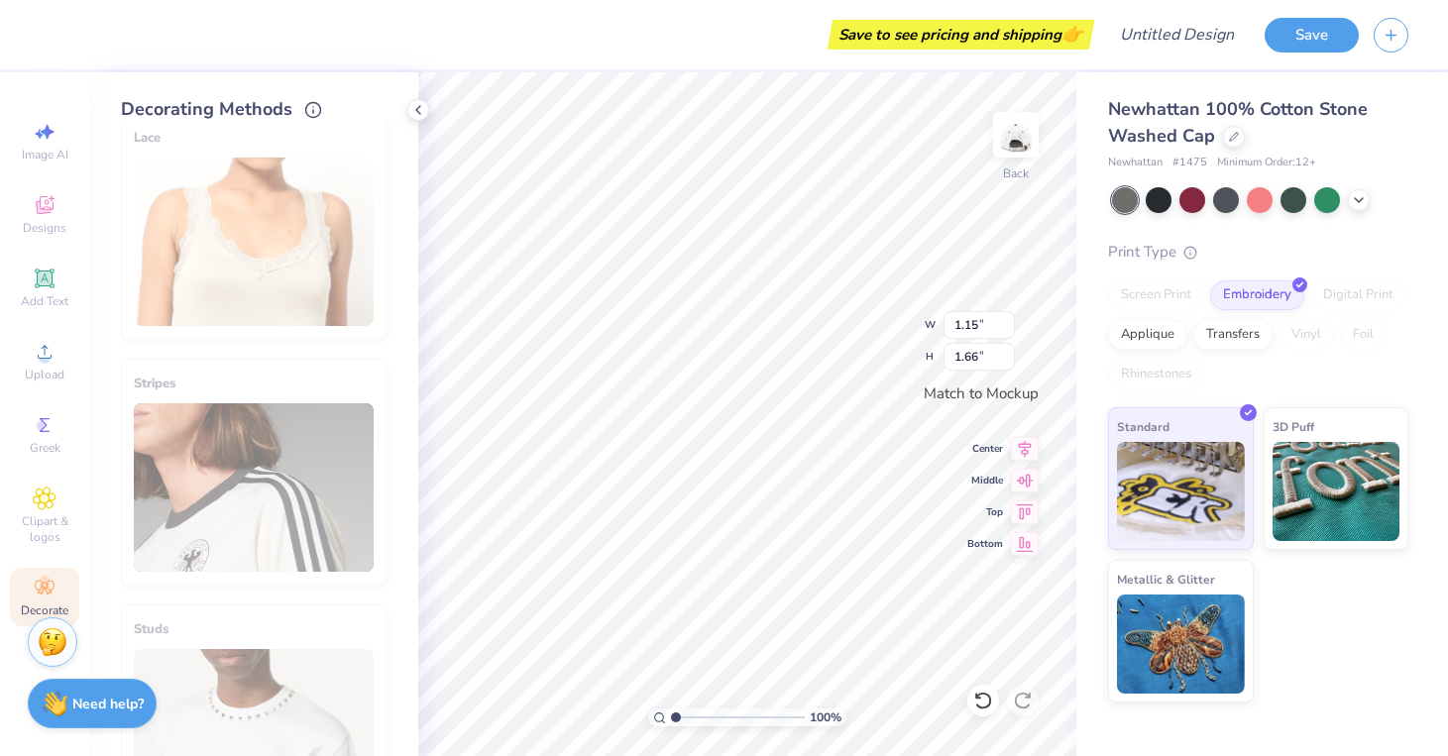
scroll to position [0, 0]
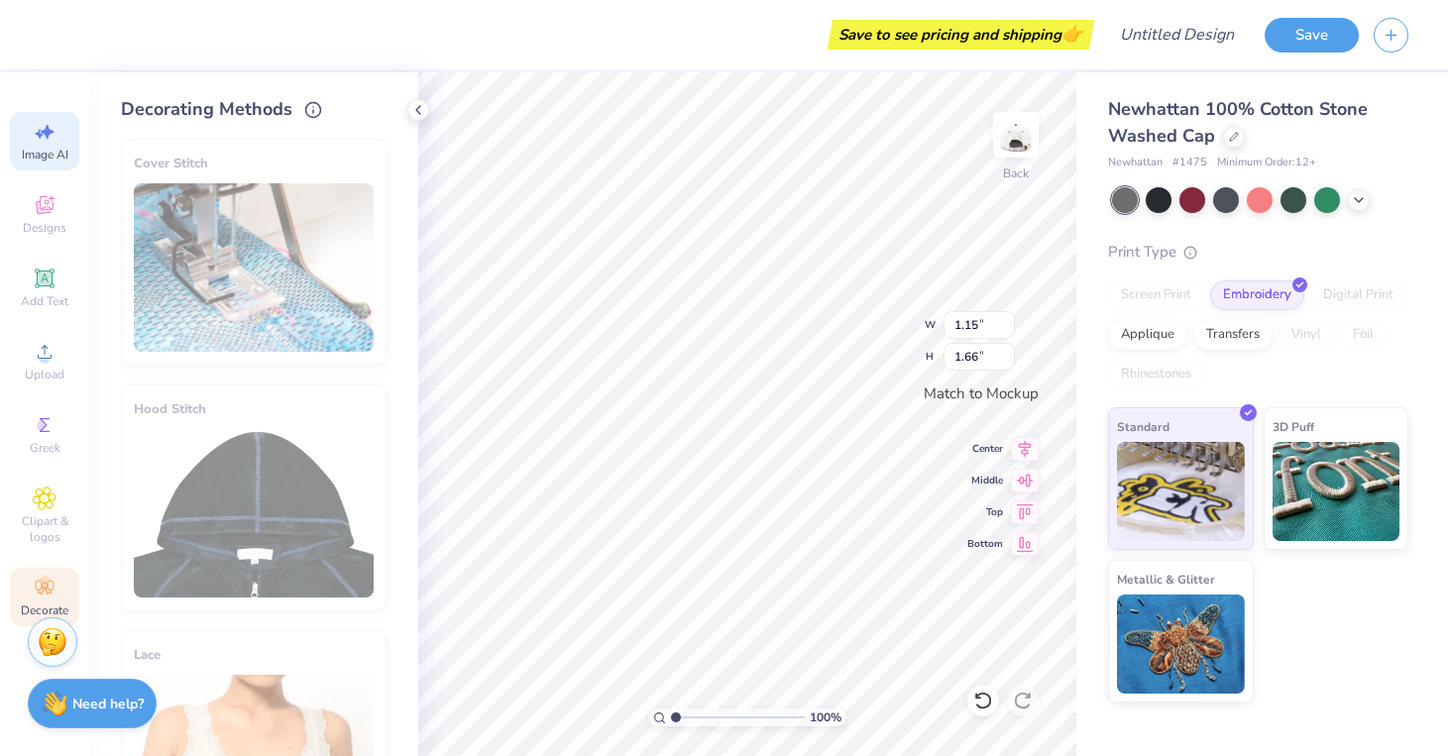
click at [29, 132] on div "Image AI" at bounding box center [44, 141] width 69 height 58
select select "4"
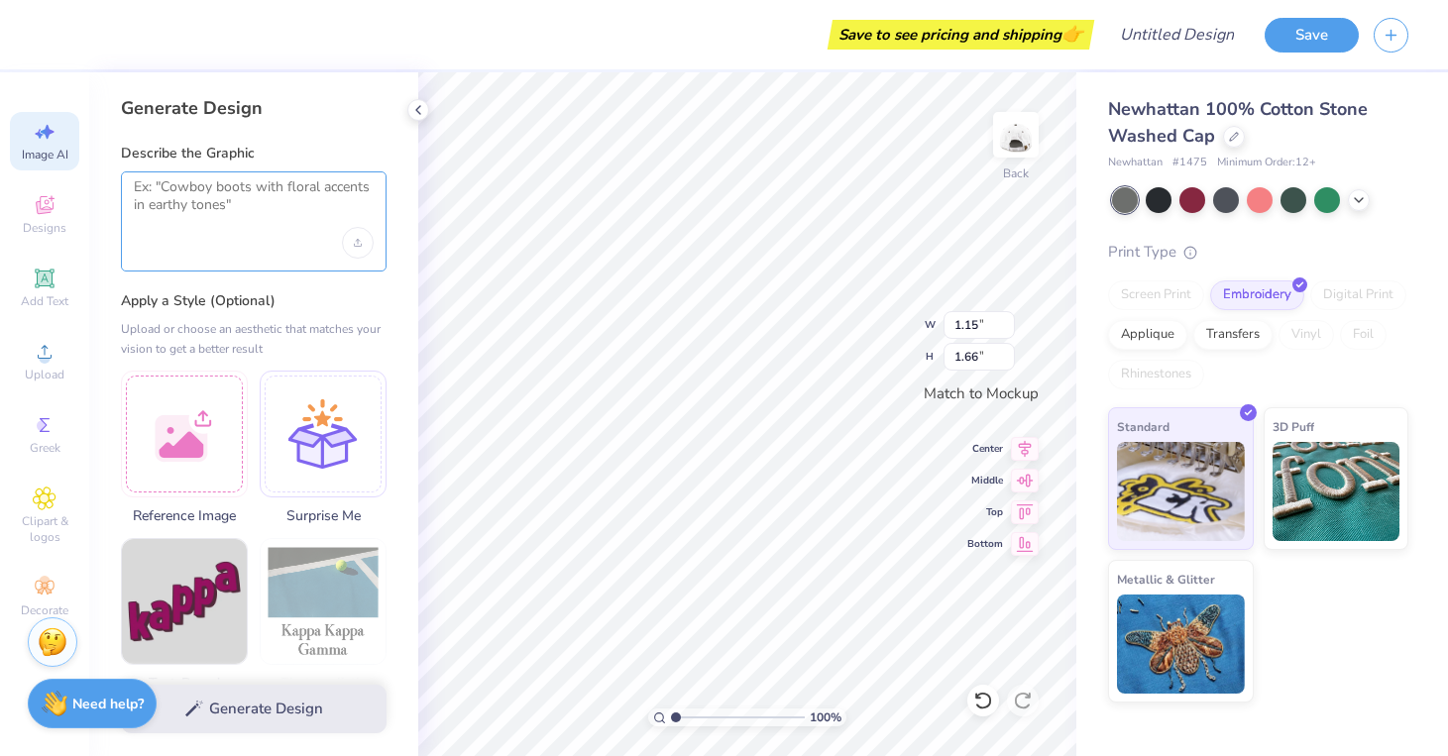
click at [237, 222] on textarea at bounding box center [254, 203] width 240 height 50
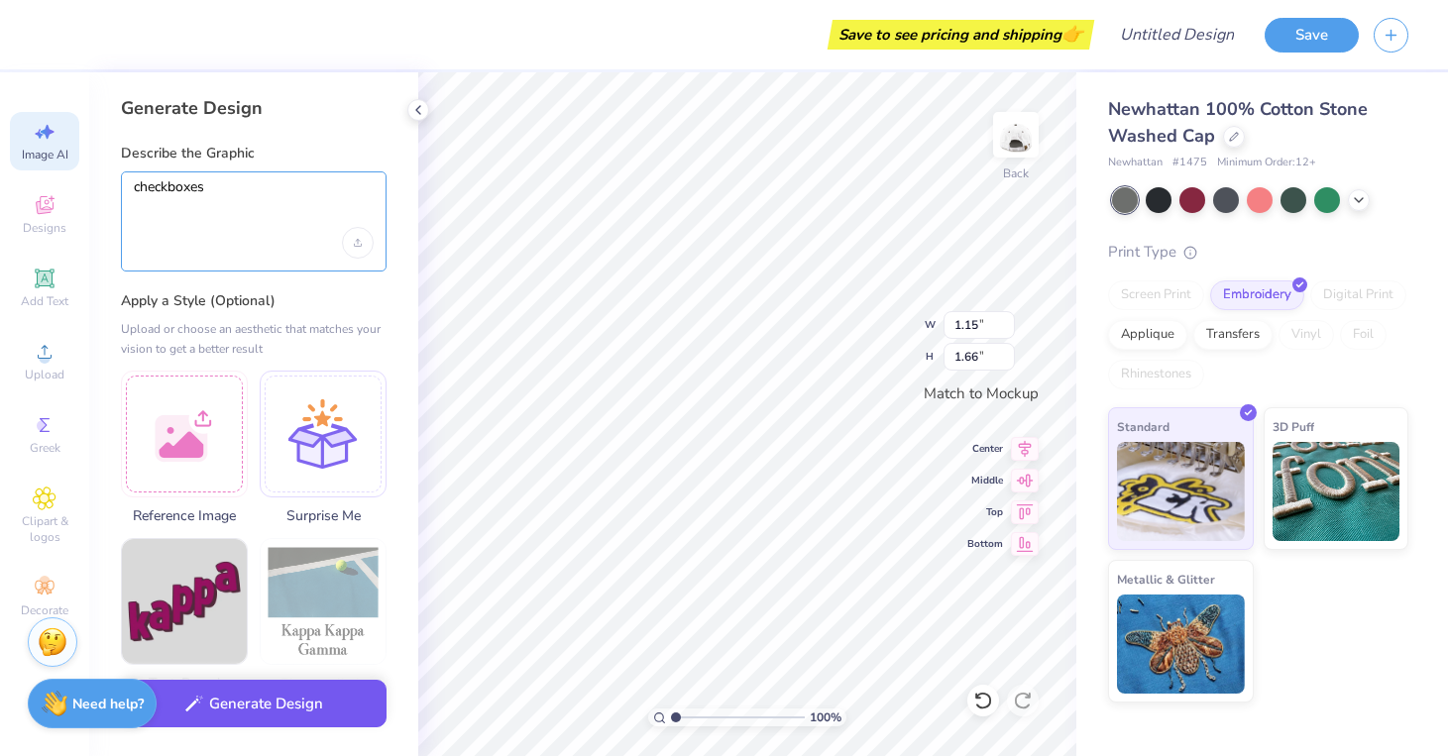
type textarea "checkboxes"
click at [236, 725] on button "Generate Design" at bounding box center [254, 704] width 266 height 49
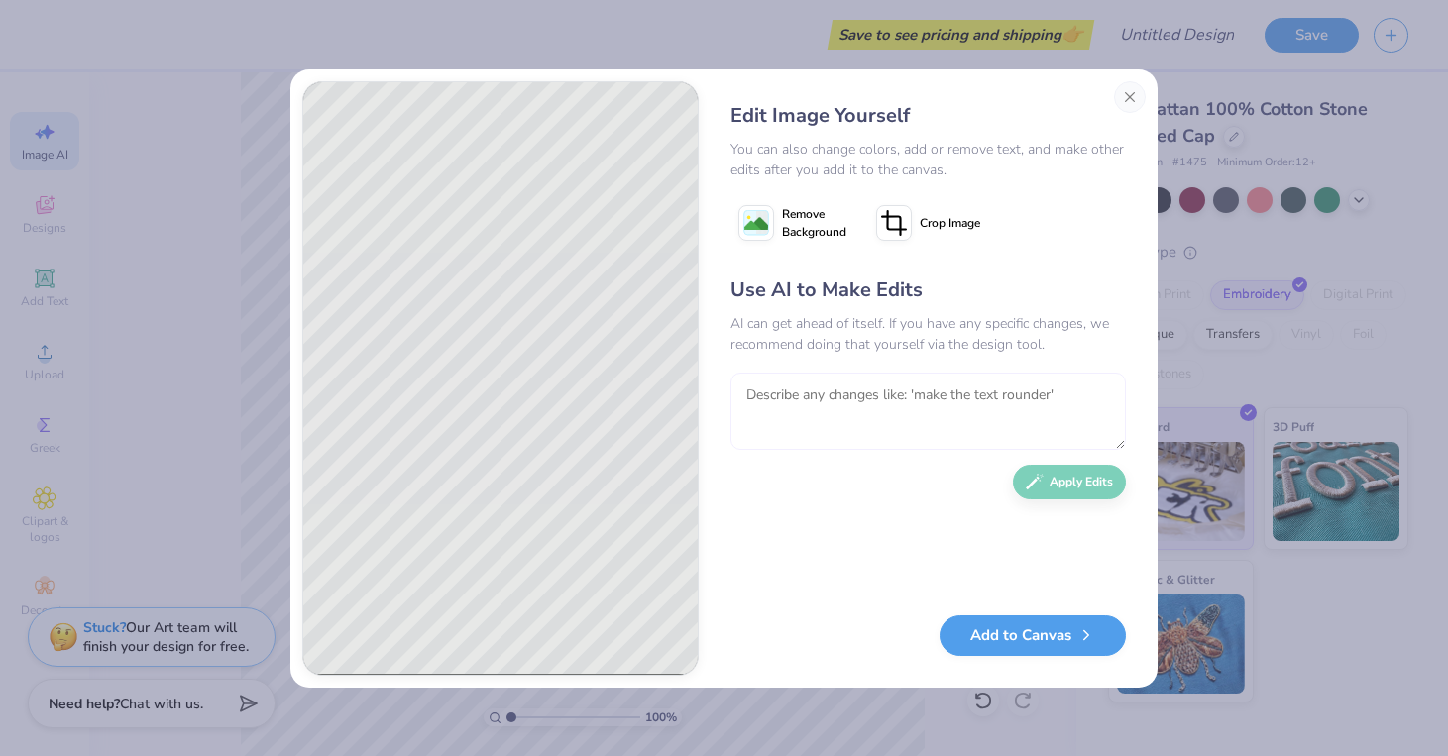
click at [900, 394] on textarea at bounding box center [927, 411] width 395 height 77
type textarea "one column of 3 check boxes, make it look handwritten"
click at [1077, 490] on button "Apply Edits" at bounding box center [1069, 477] width 113 height 35
click at [1026, 628] on button "Add to Canvas" at bounding box center [1032, 630] width 186 height 41
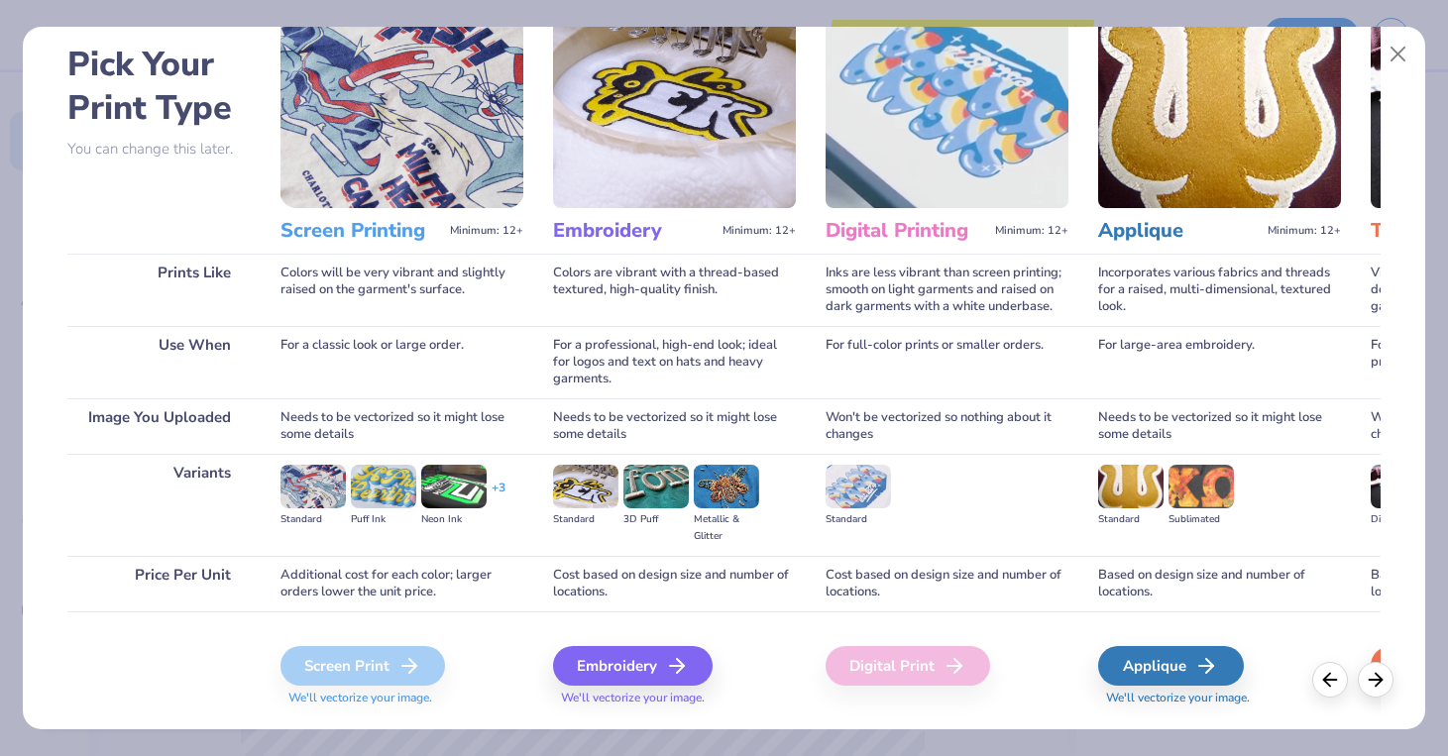
scroll to position [133, 0]
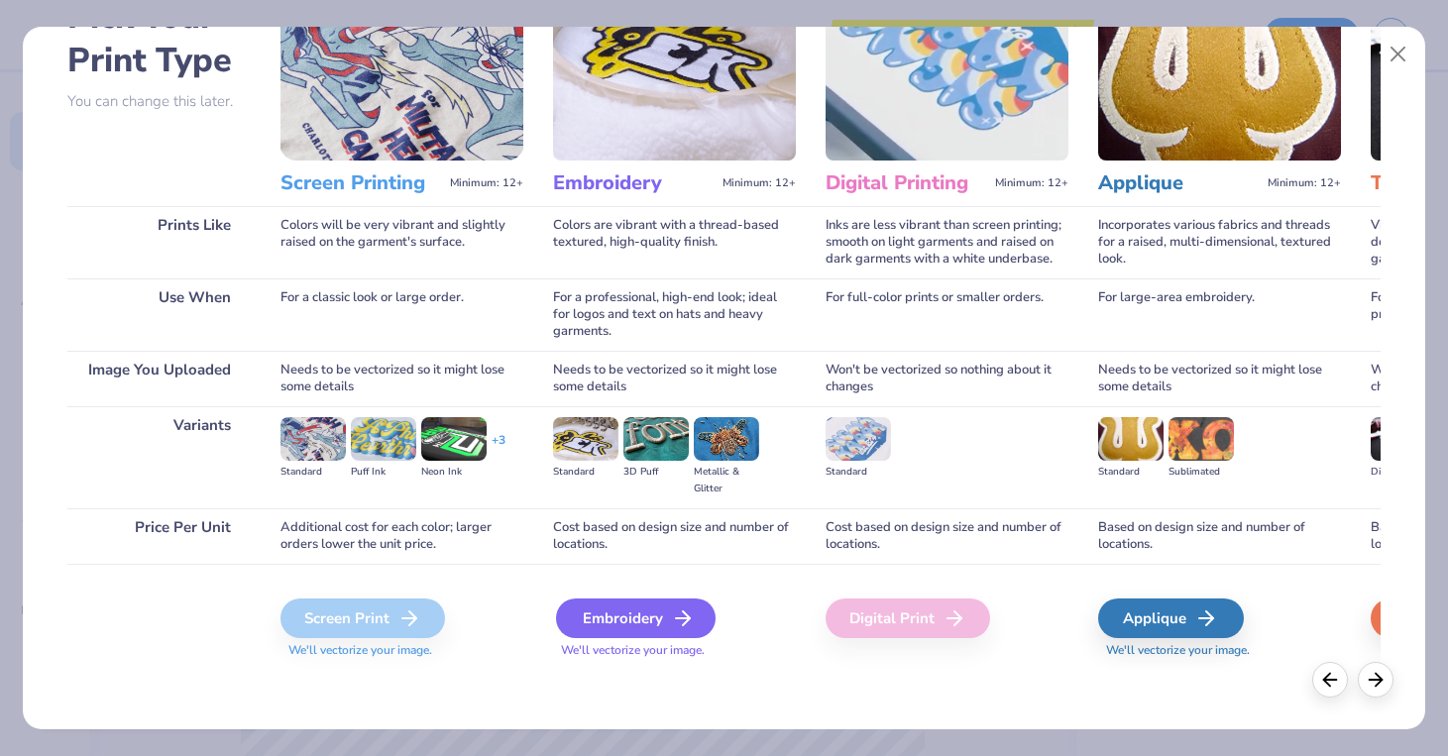
click at [691, 617] on icon at bounding box center [683, 618] width 24 height 24
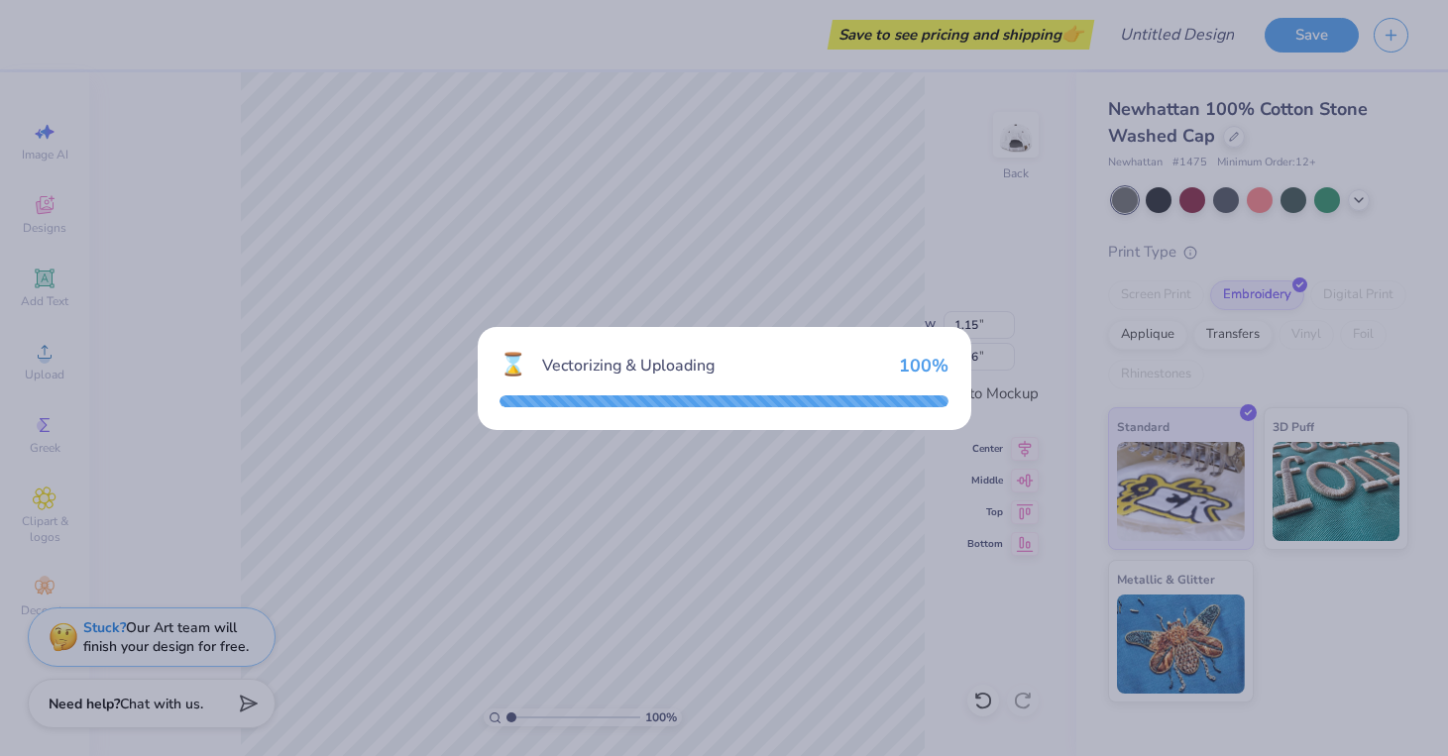
type input "0.77"
type input "2.48"
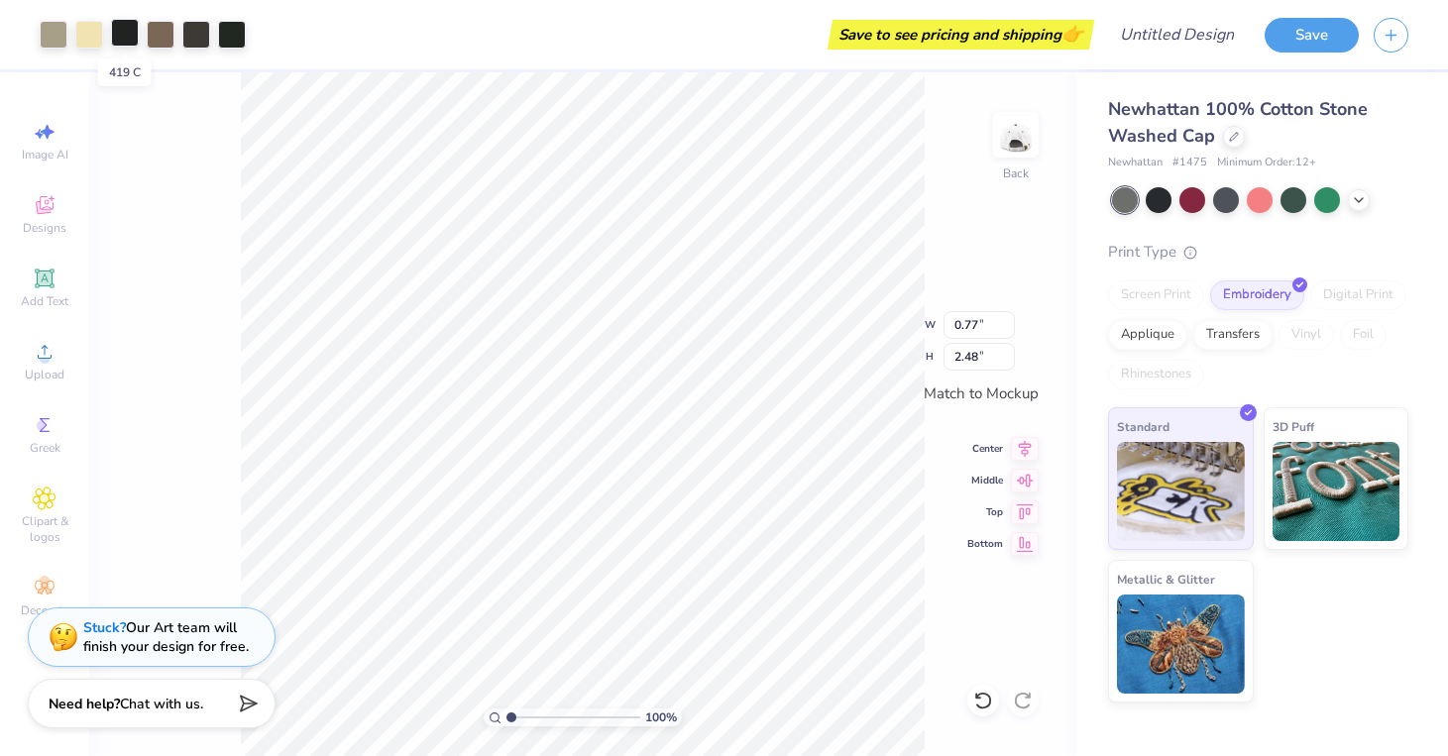
click at [117, 42] on div at bounding box center [125, 33] width 28 height 28
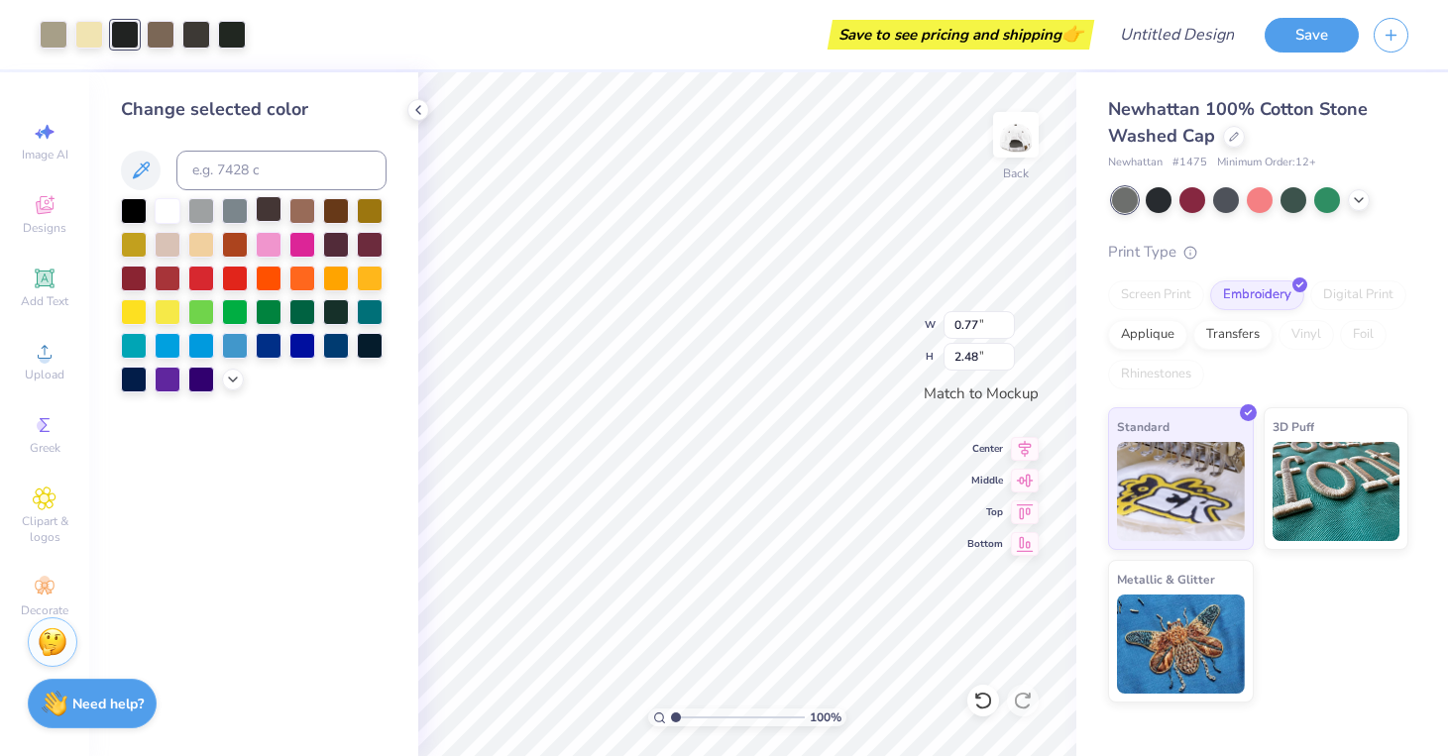
click at [263, 219] on div at bounding box center [269, 209] width 26 height 26
click at [126, 208] on div at bounding box center [134, 209] width 26 height 26
click at [230, 36] on div at bounding box center [232, 33] width 28 height 28
click at [80, 42] on div at bounding box center [89, 33] width 28 height 28
click at [136, 217] on div at bounding box center [134, 209] width 26 height 26
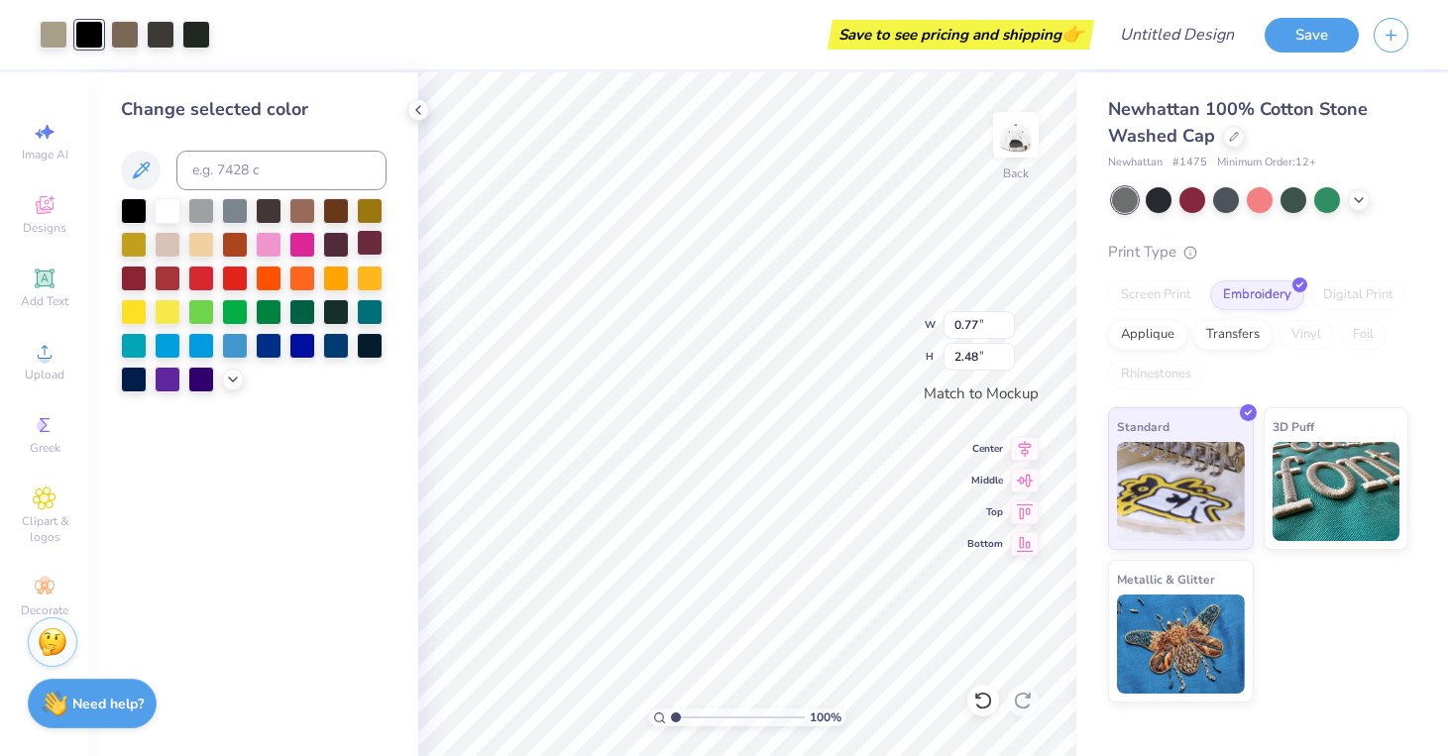
type input "0.40"
type input "1.28"
